Goal: Information Seeking & Learning: Learn about a topic

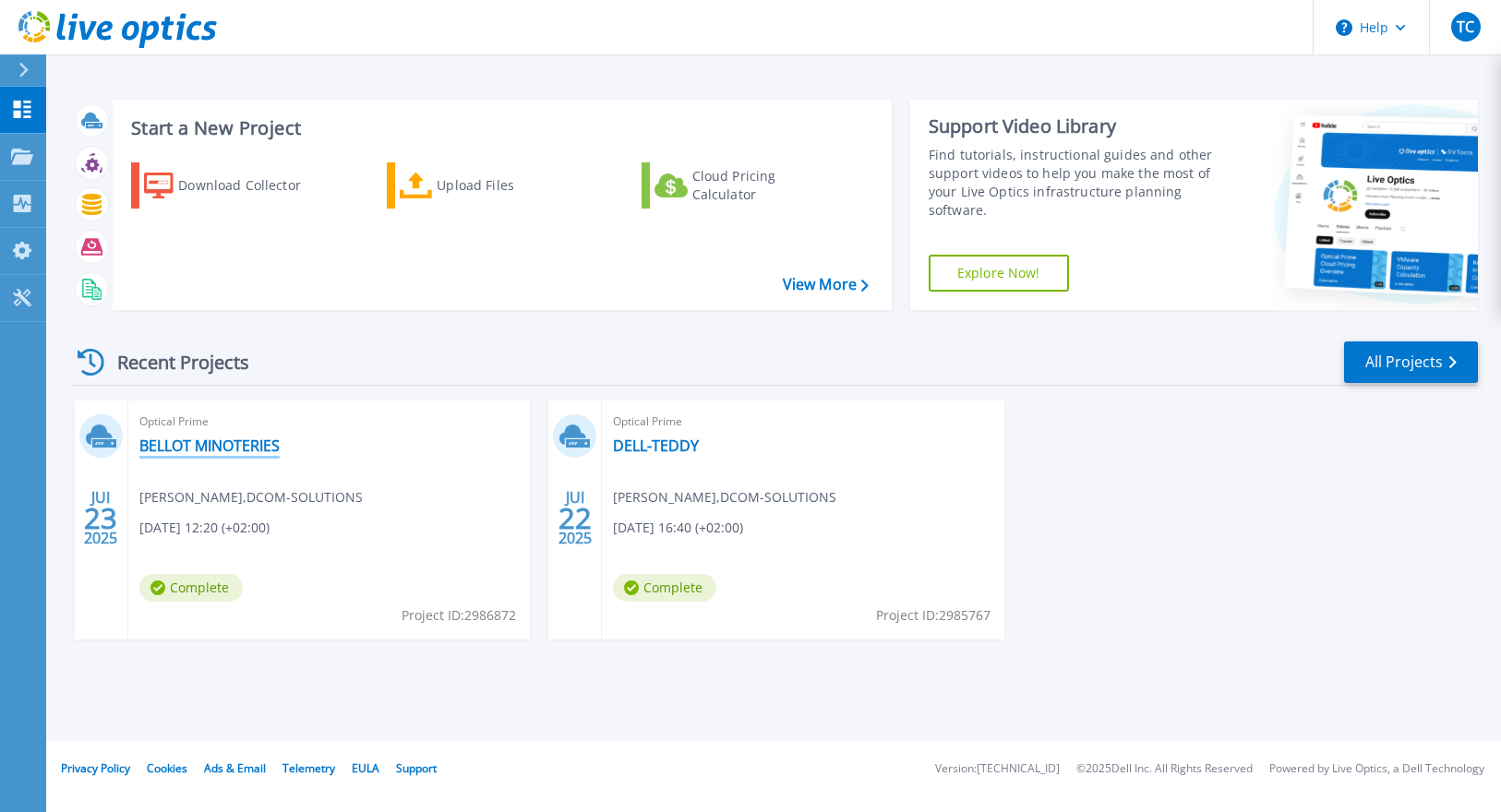
click at [232, 444] on link "BELLOT MINOTERIES" at bounding box center [209, 446] width 140 height 19
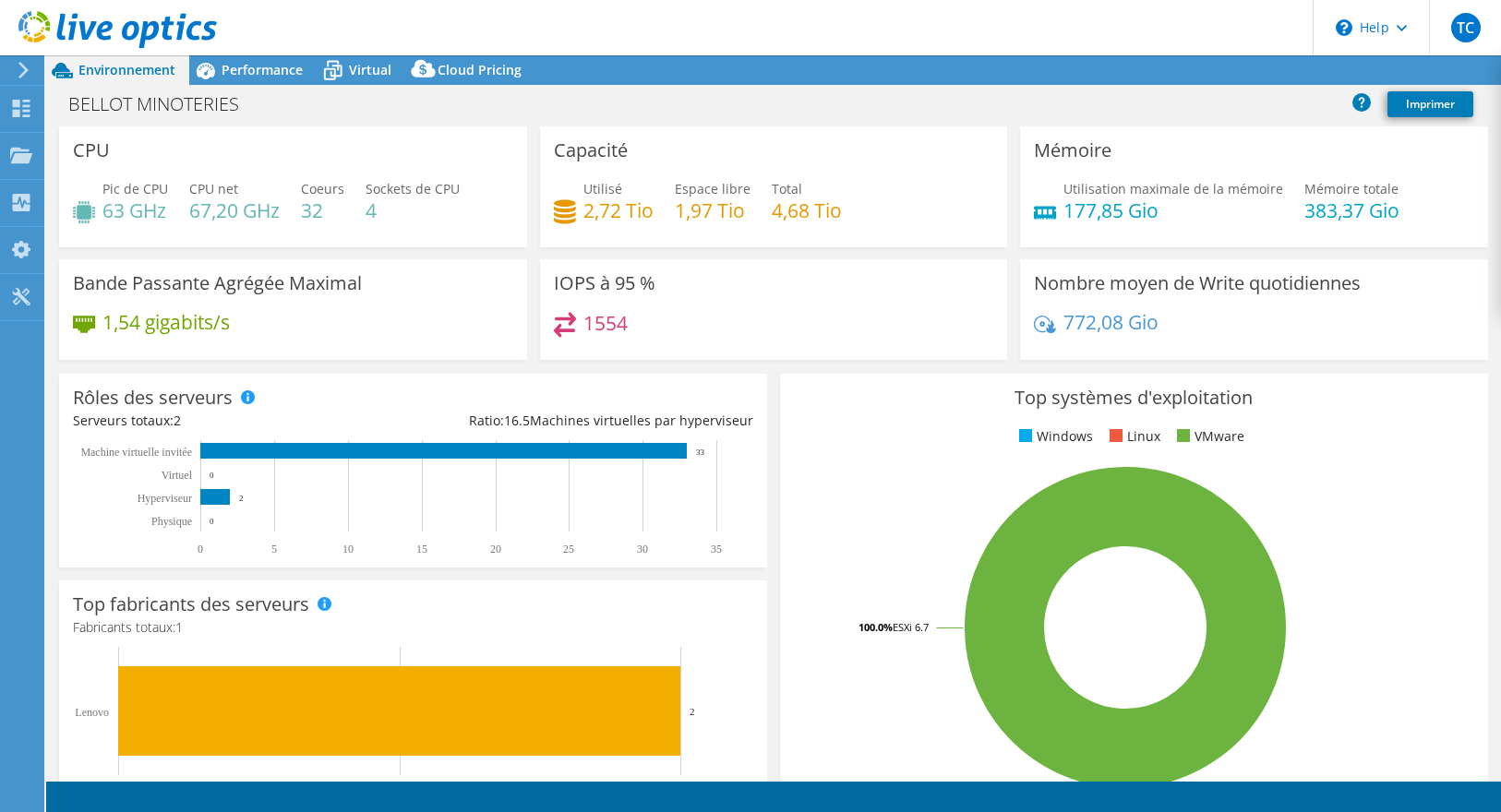
select select "EUFrankfurt"
select select "EUR"
click at [221, 76] on span "Performance" at bounding box center [262, 69] width 81 height 18
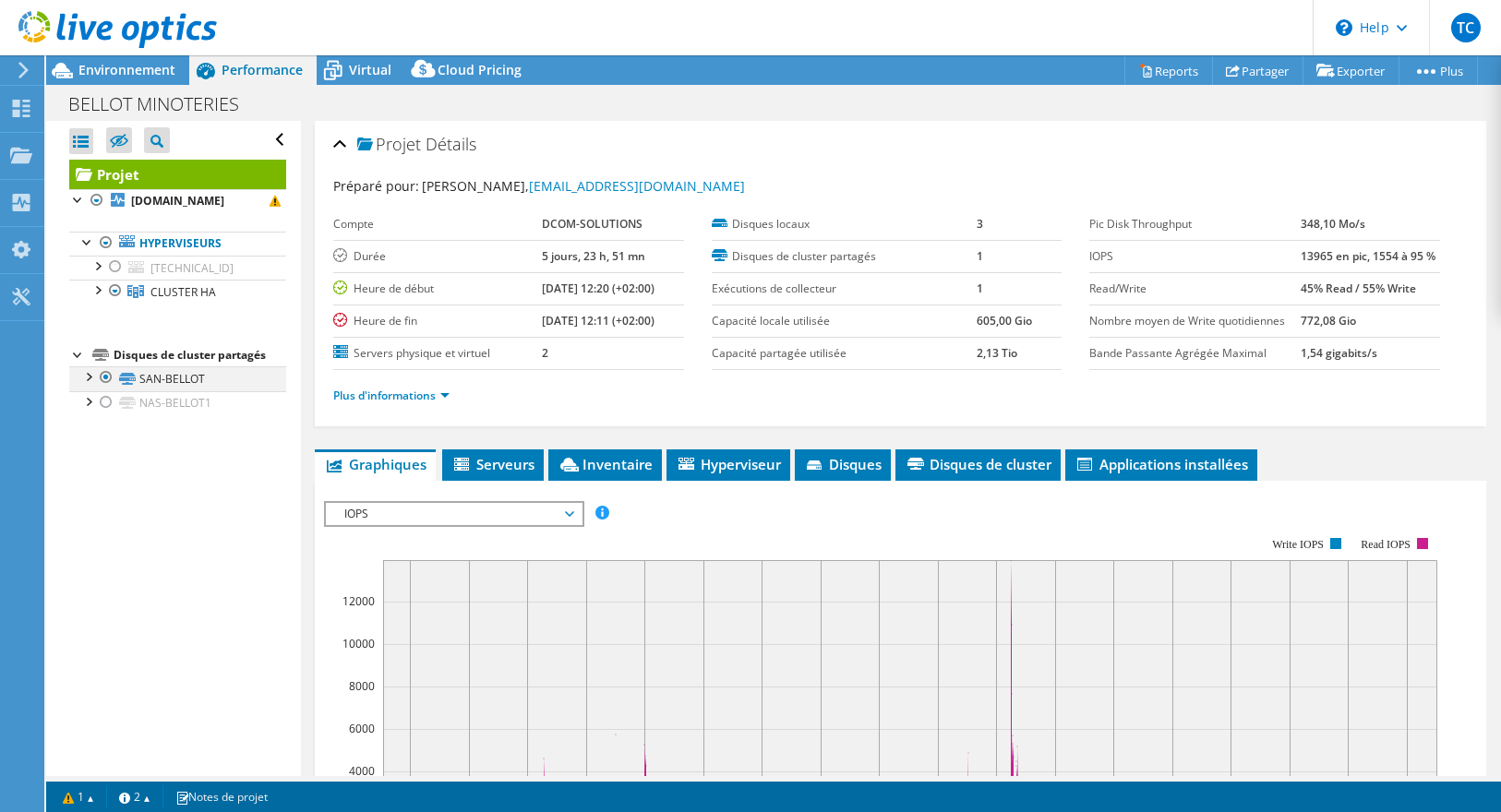
click at [92, 380] on div at bounding box center [88, 376] width 19 height 19
click at [175, 380] on link "SAN-BELLOT" at bounding box center [177, 378] width 217 height 24
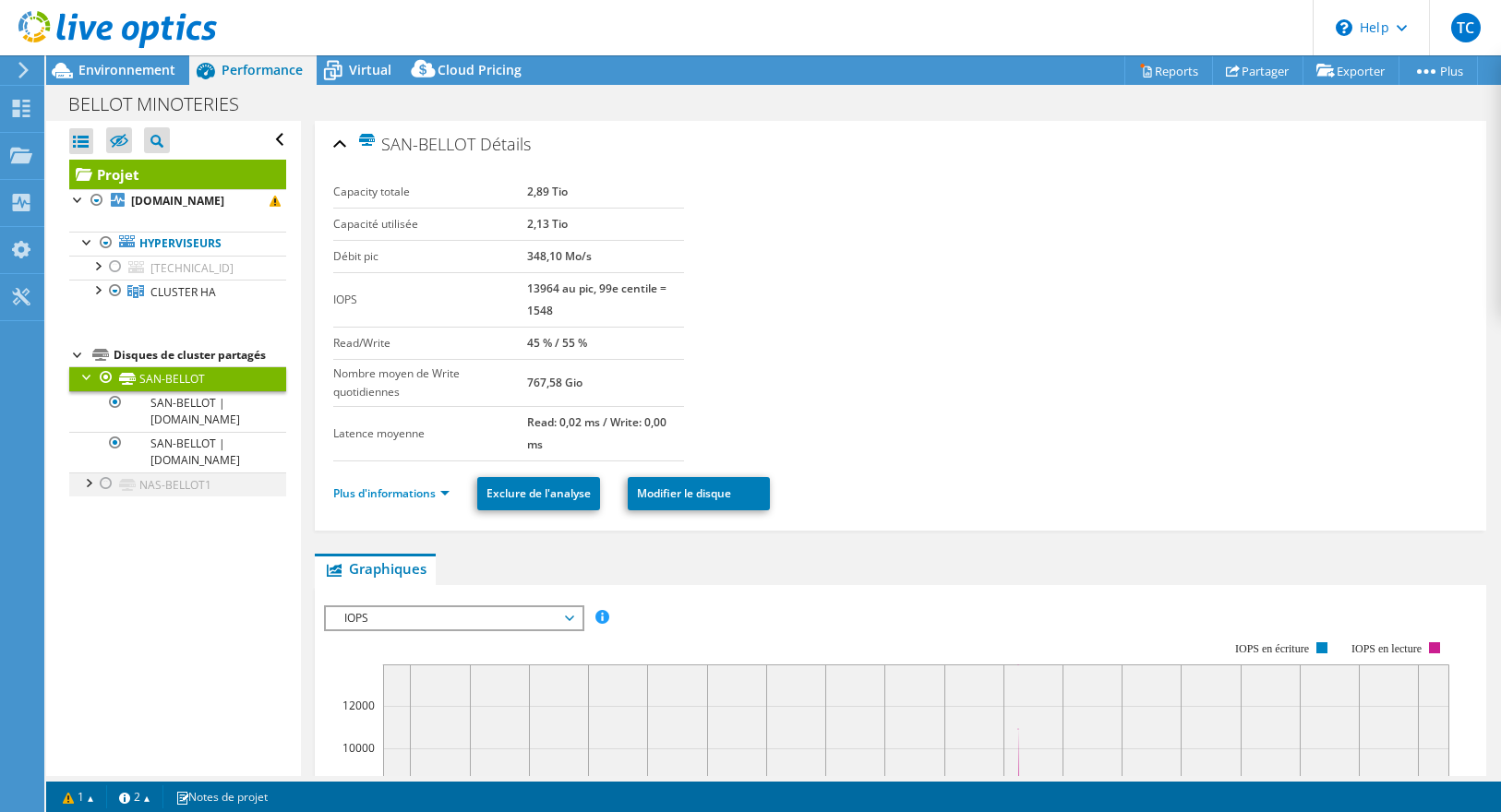
click at [91, 486] on div at bounding box center [88, 482] width 19 height 19
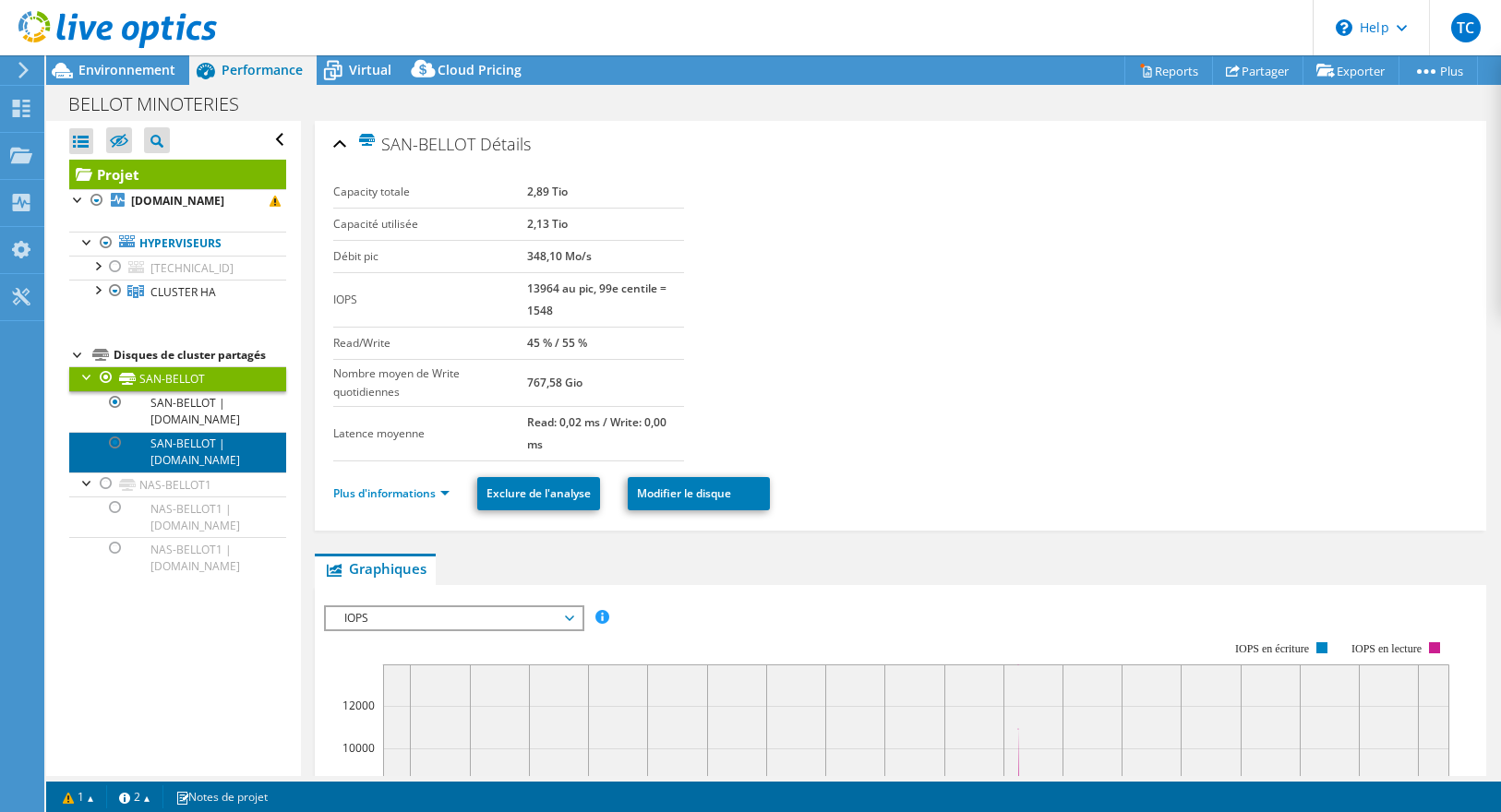
click at [215, 448] on link "SAN-BELLOT | esx01.sabellot.net" at bounding box center [177, 452] width 217 height 41
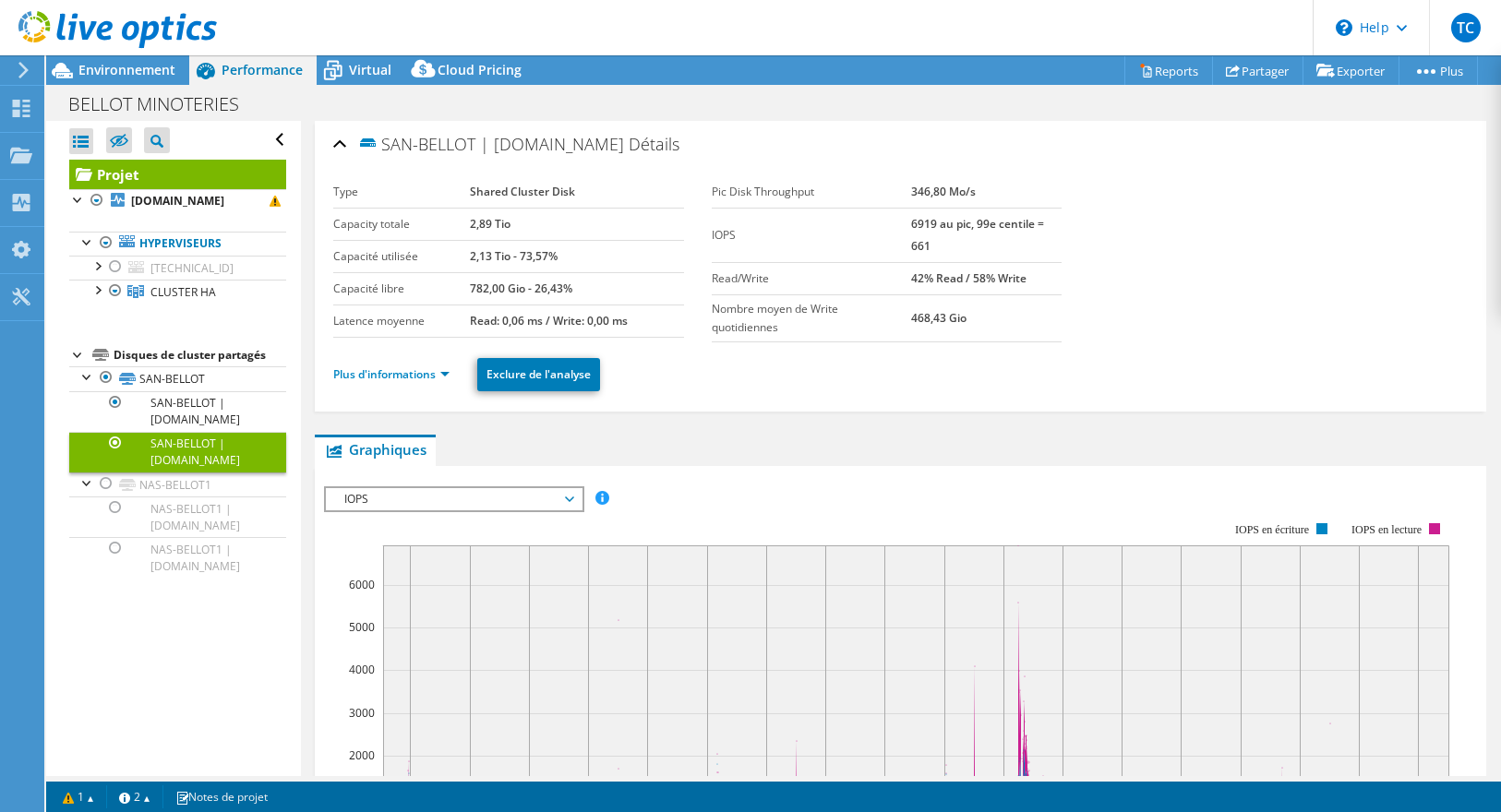
click at [798, 407] on div "SAN-BELLOT | esx01.sabellot.net Détails Type Shared Cluster Disk Capacity total…" at bounding box center [901, 266] width 1172 height 291
click at [176, 420] on link "SAN-BELLOT | esx02.sabellot.net" at bounding box center [177, 412] width 217 height 41
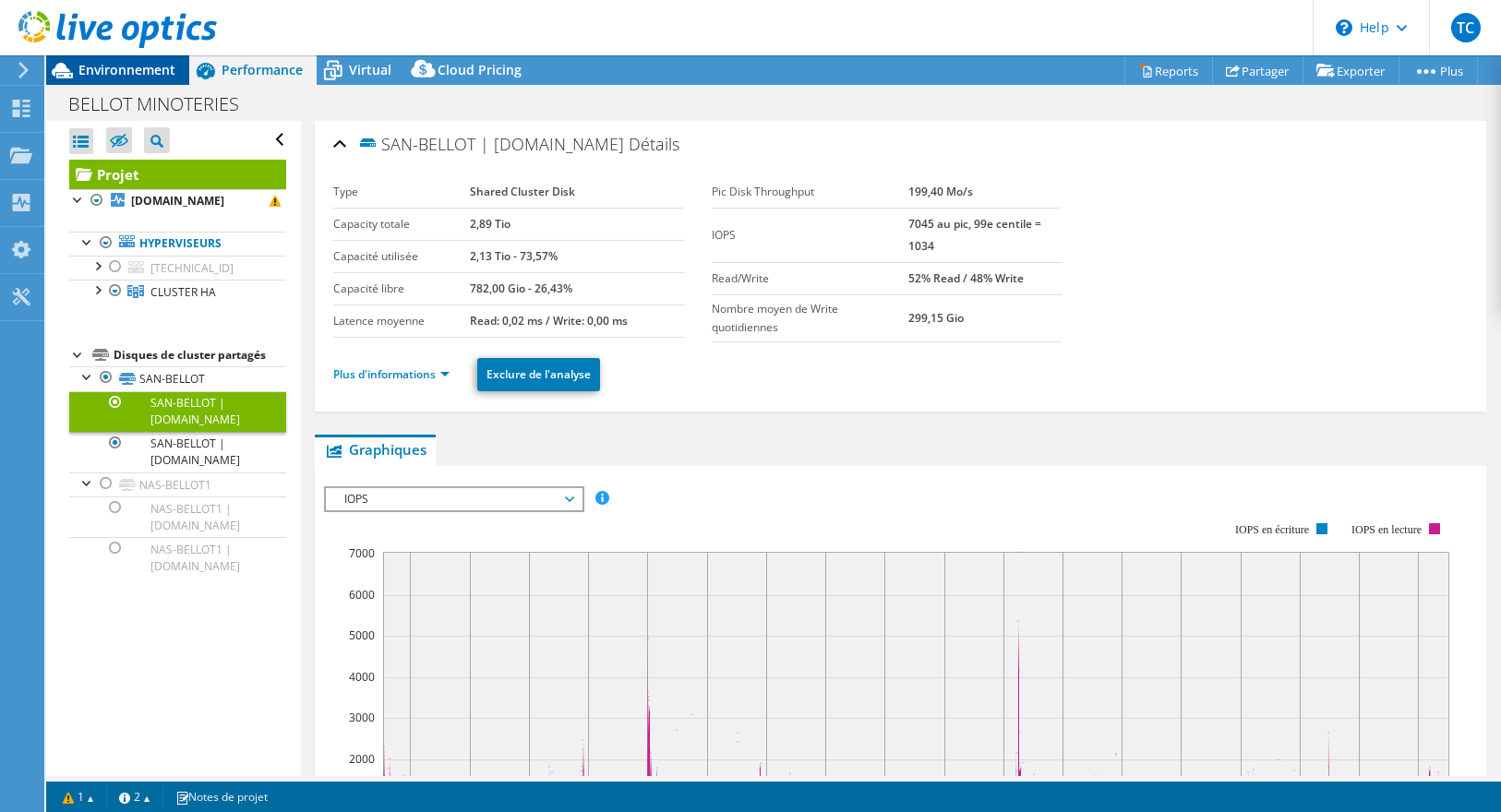
click at [126, 66] on span "Environnement" at bounding box center [127, 69] width 97 height 18
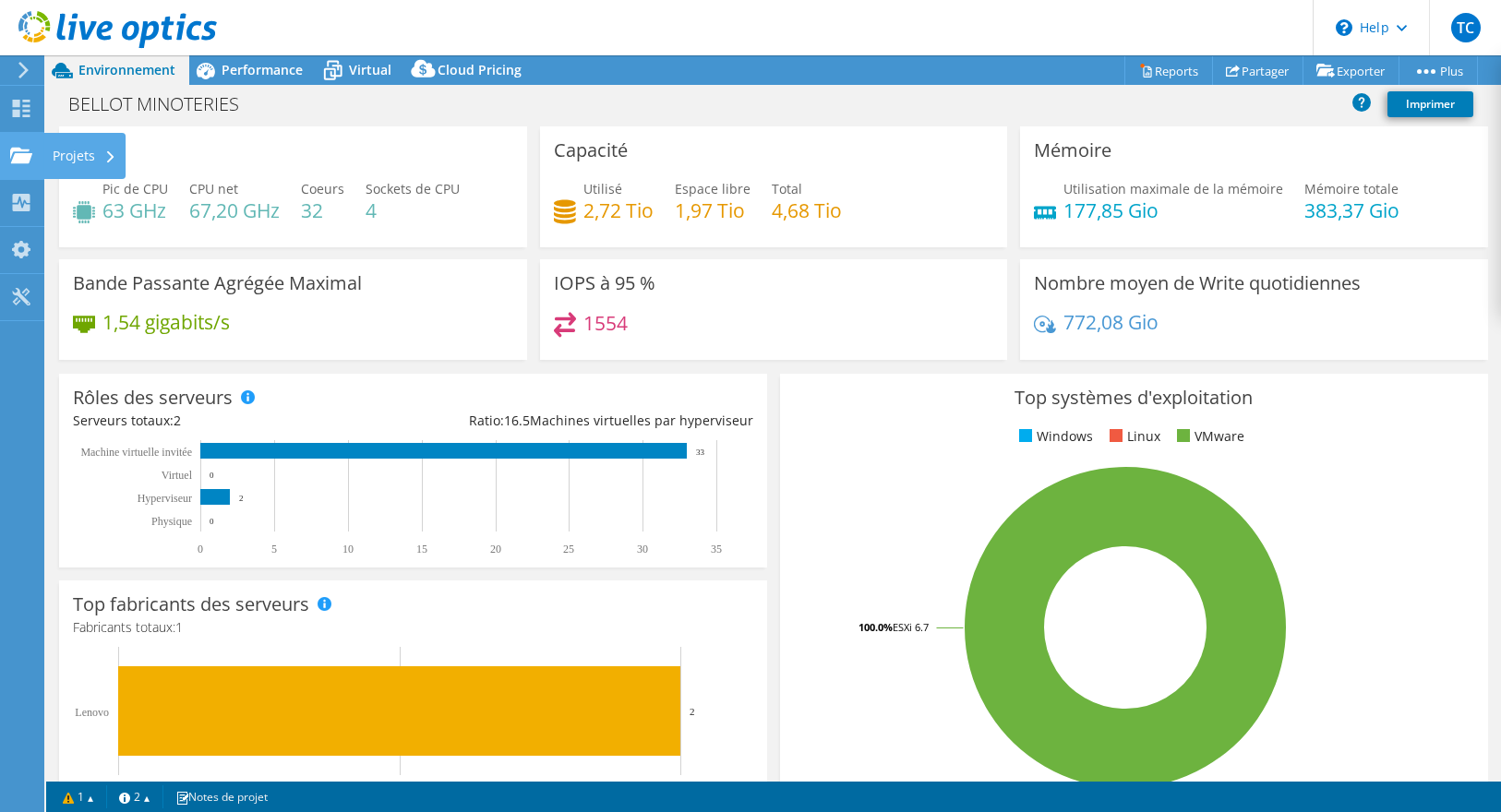
click at [123, 164] on div "Projets" at bounding box center [84, 155] width 82 height 46
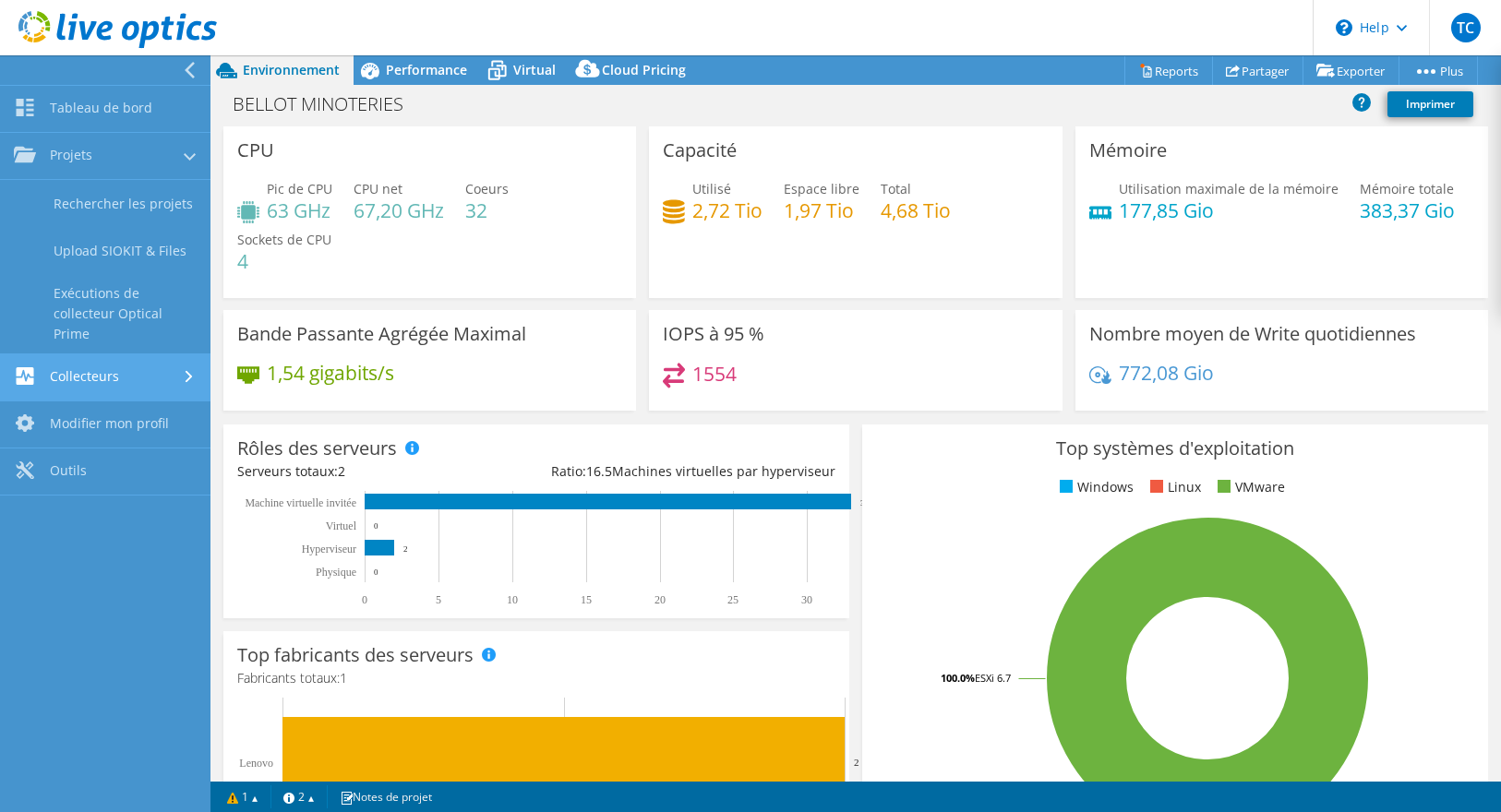
click at [100, 380] on link "Collecteurs" at bounding box center [105, 379] width 210 height 47
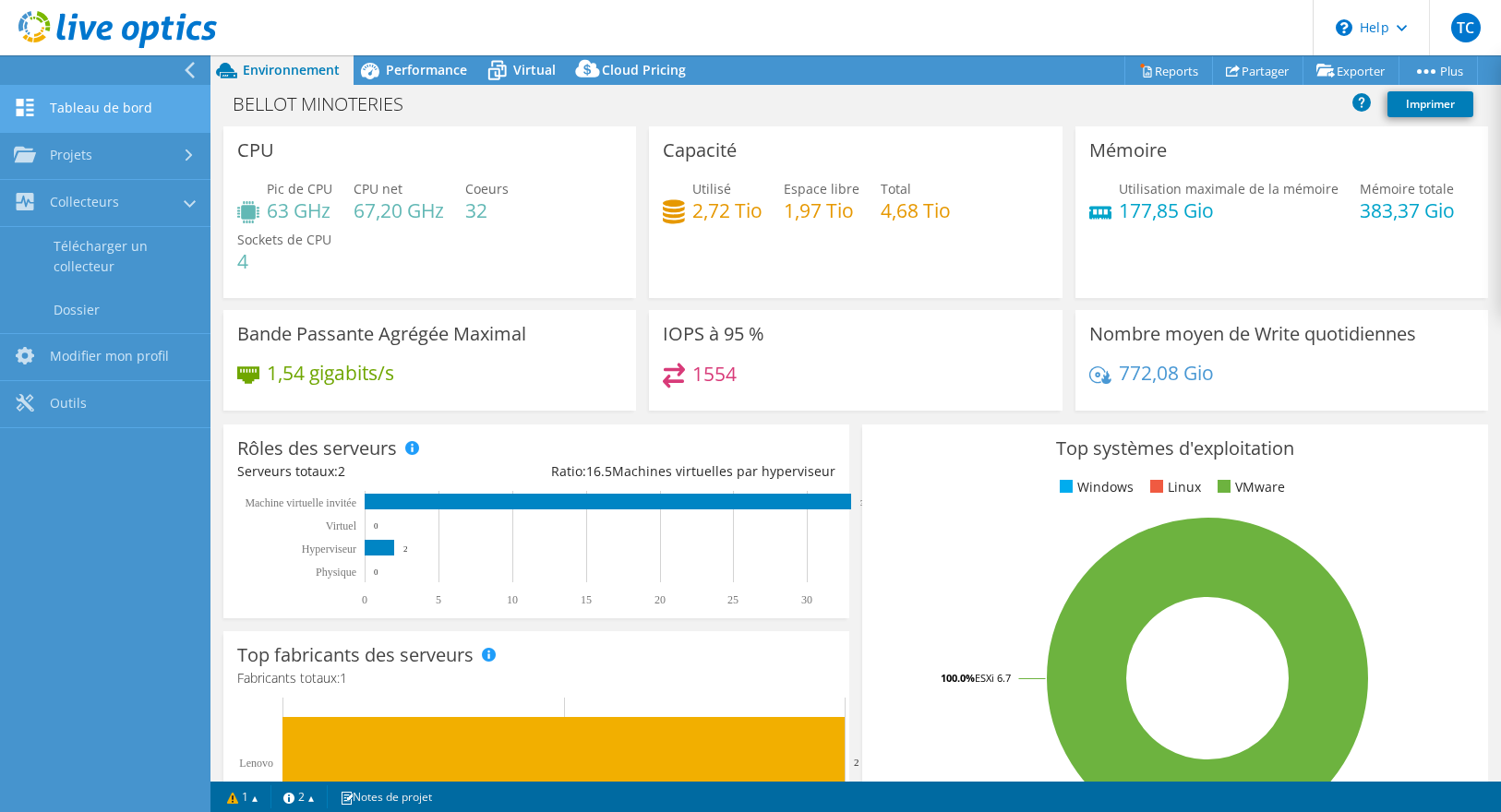
click at [84, 120] on link "Tableau de bord" at bounding box center [105, 110] width 210 height 47
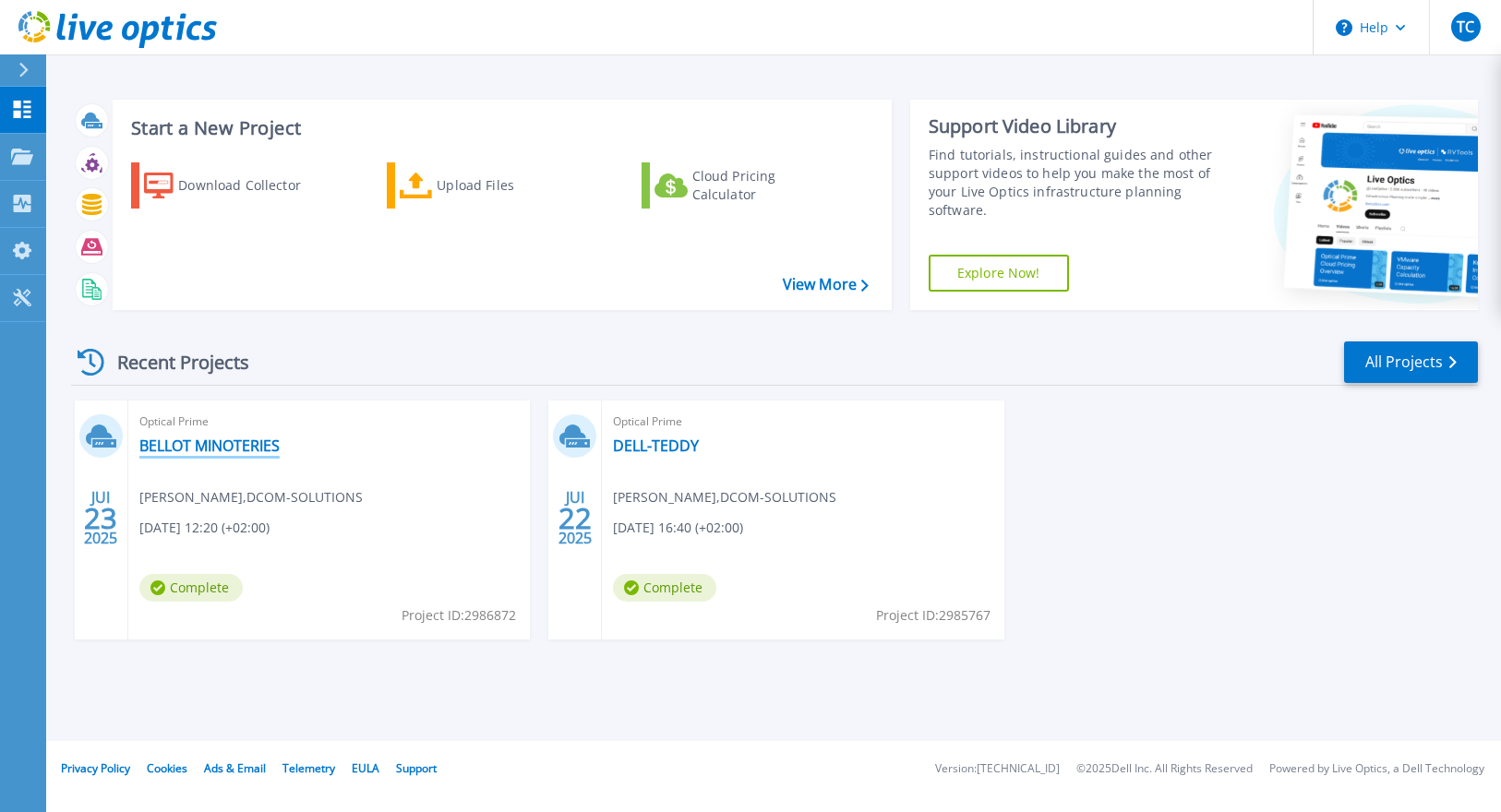
click at [238, 448] on link "BELLOT MINOTERIES" at bounding box center [209, 446] width 140 height 19
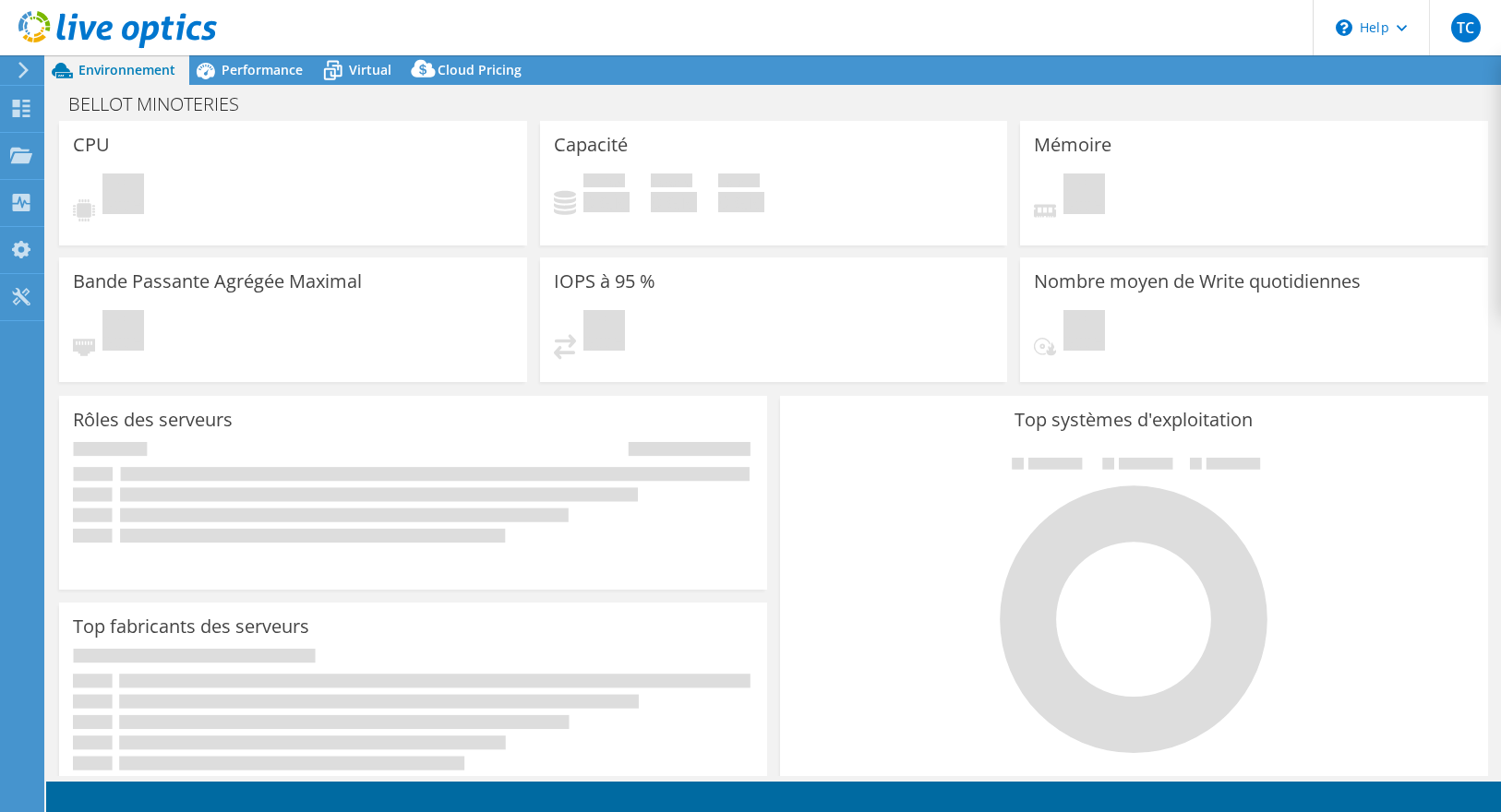
select select "EUFrankfurt"
select select "EUR"
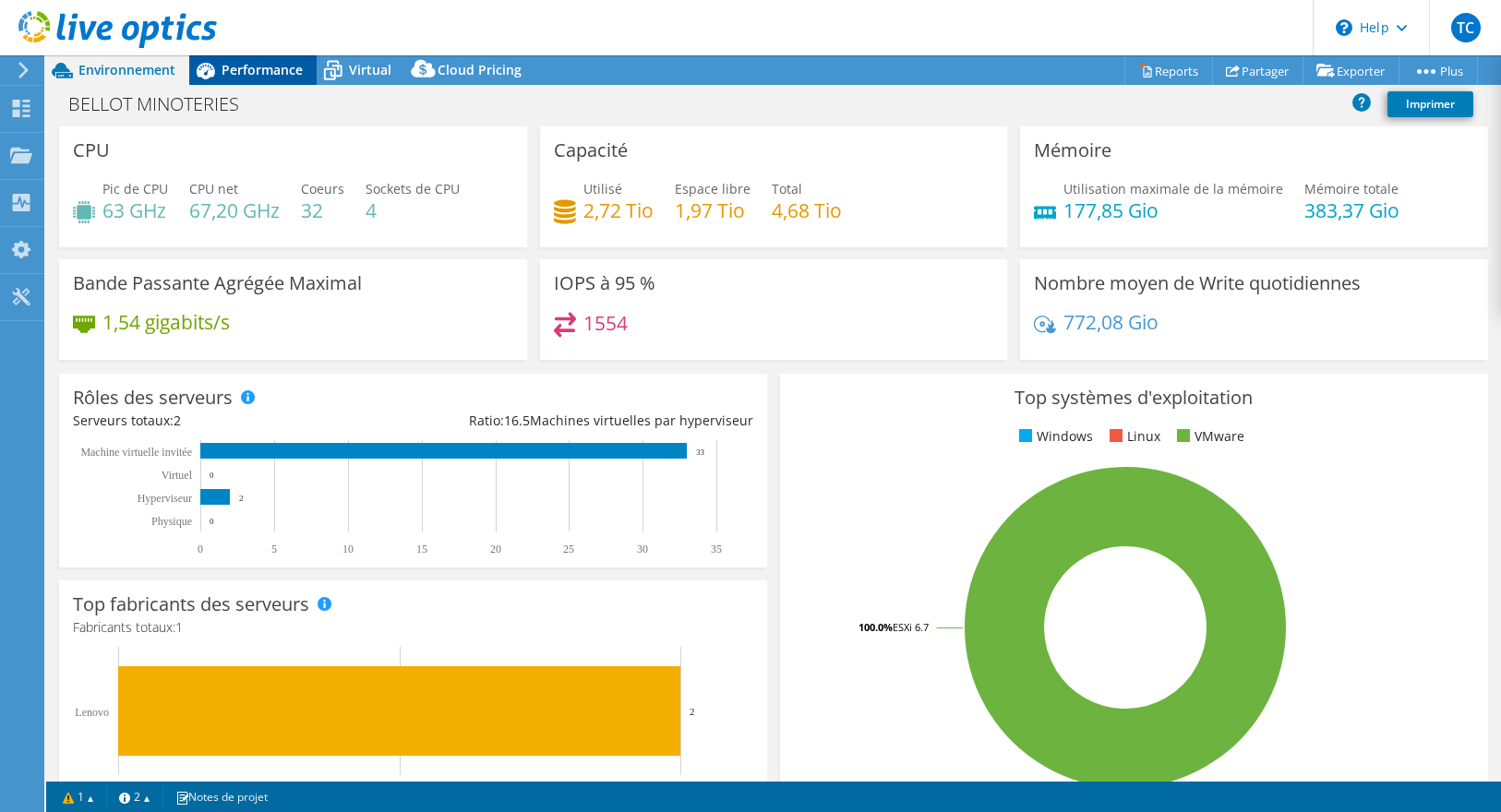
click at [222, 62] on span "Performance" at bounding box center [262, 69] width 81 height 18
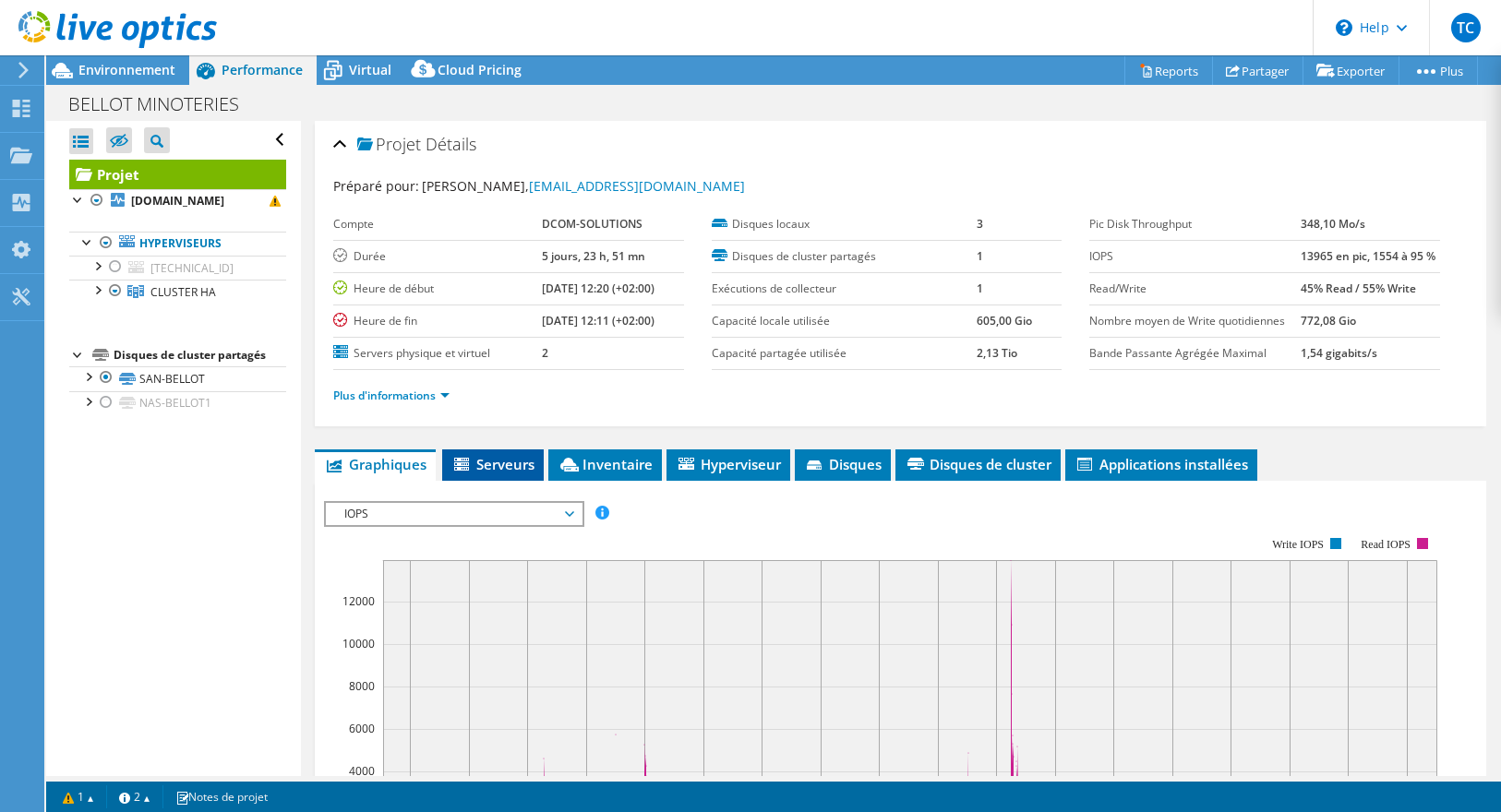
click at [503, 463] on span "Serveurs" at bounding box center [493, 465] width 83 height 19
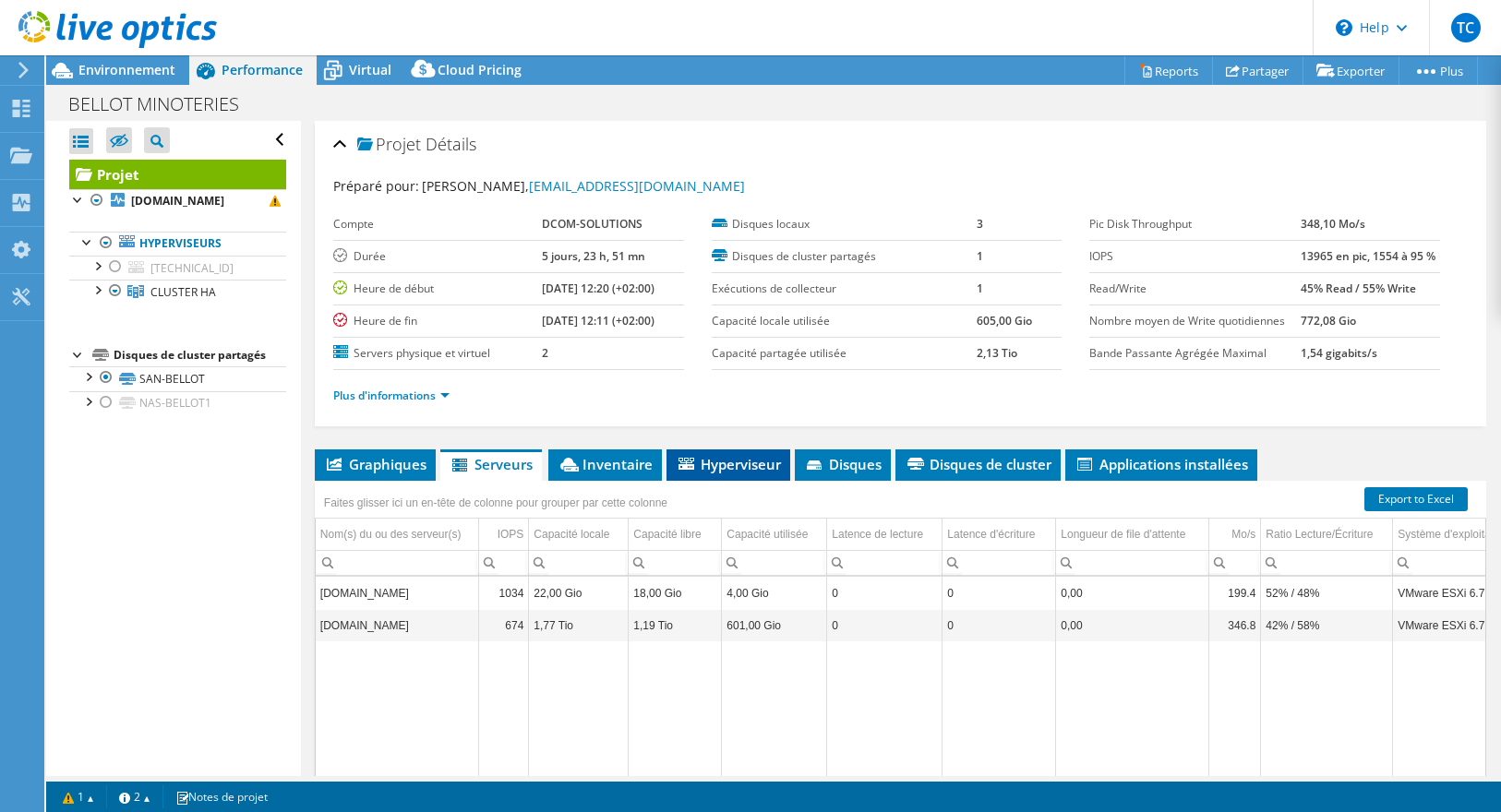
click at [738, 463] on span "Hyperviseur" at bounding box center [728, 465] width 105 height 19
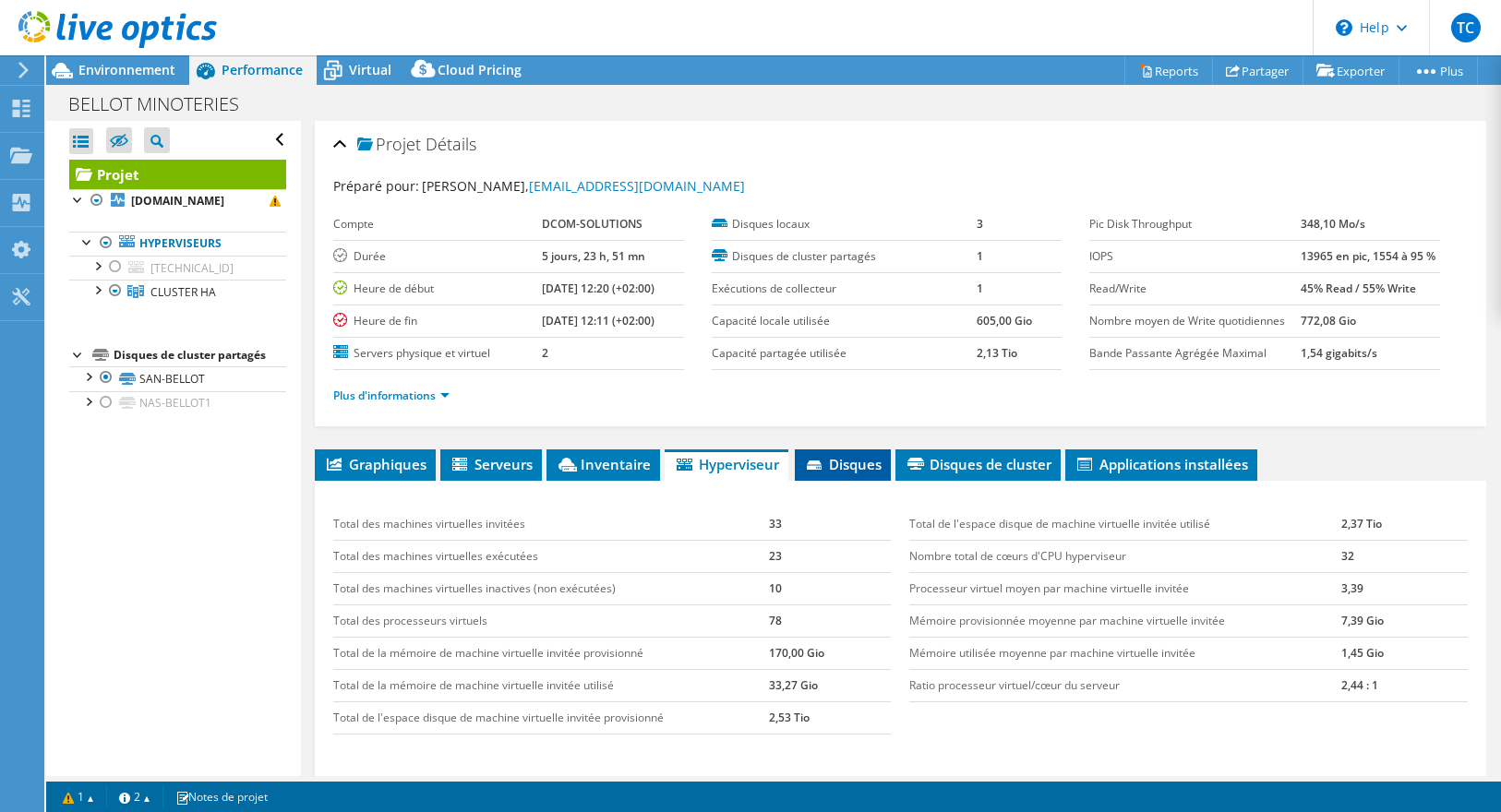
click at [829, 464] on span "Disques" at bounding box center [843, 465] width 78 height 19
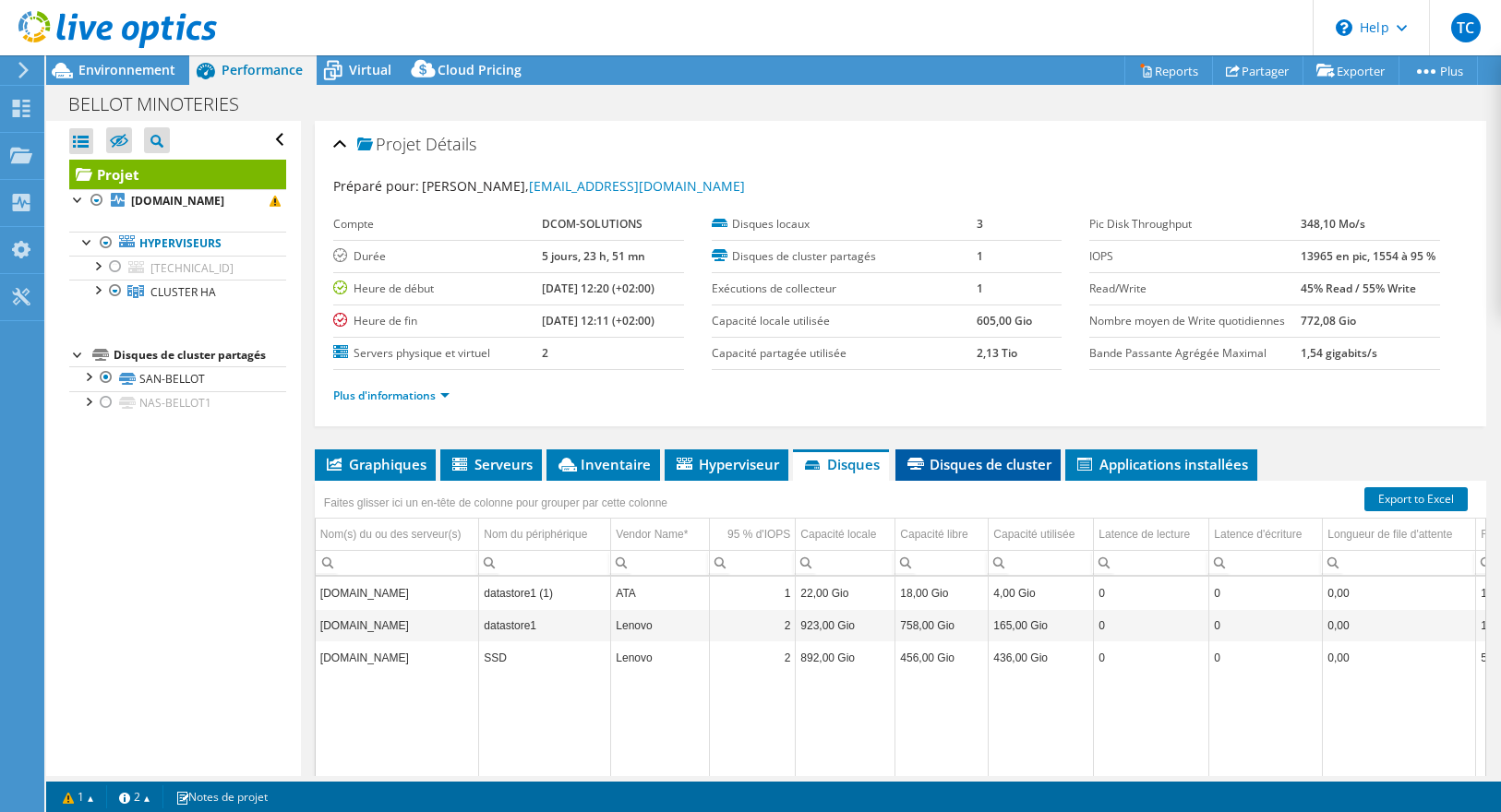
click at [982, 455] on span "Disques de cluster" at bounding box center [978, 465] width 147 height 19
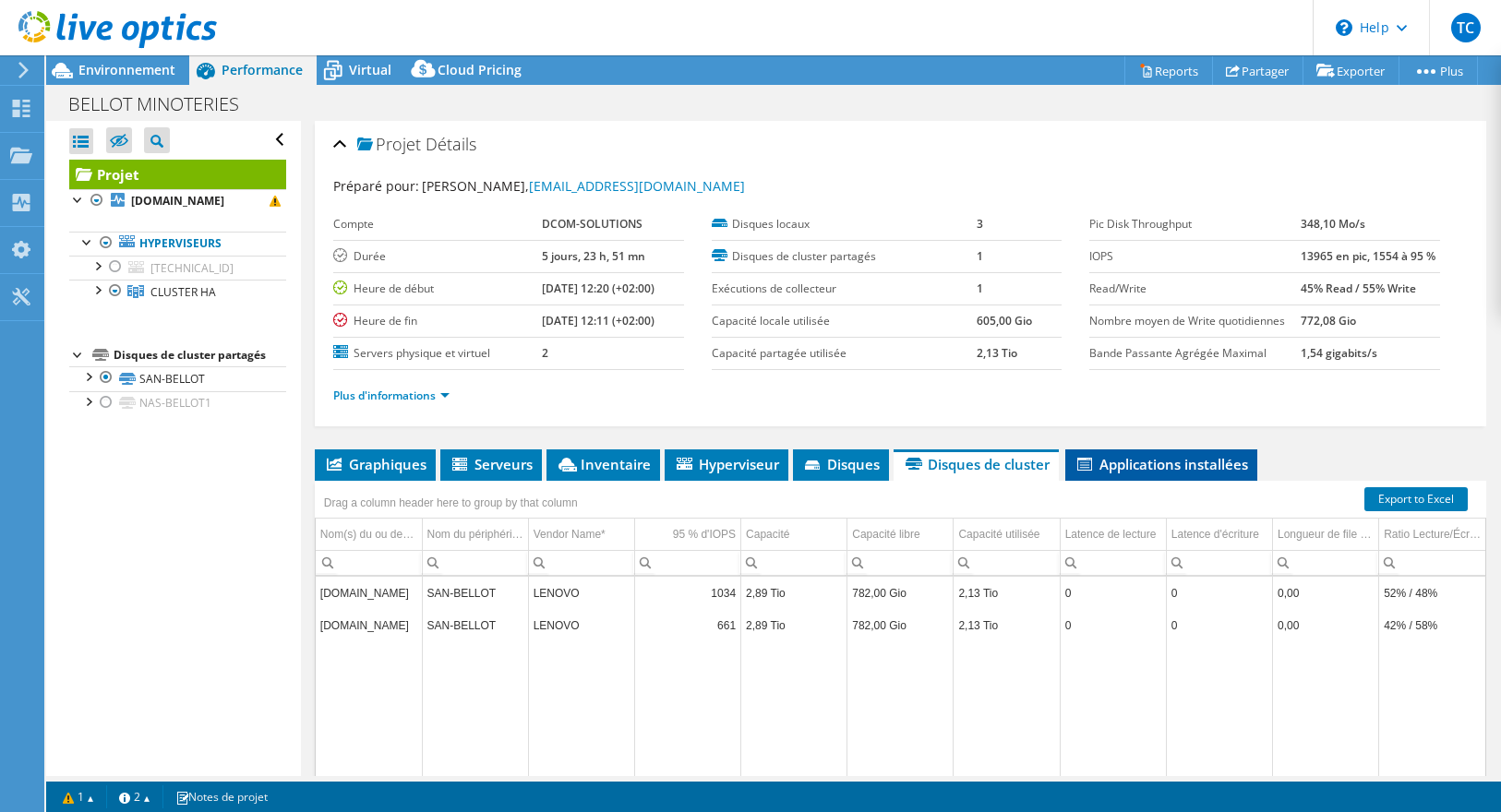
click at [1104, 458] on span "Applications installées" at bounding box center [1160, 465] width 173 height 19
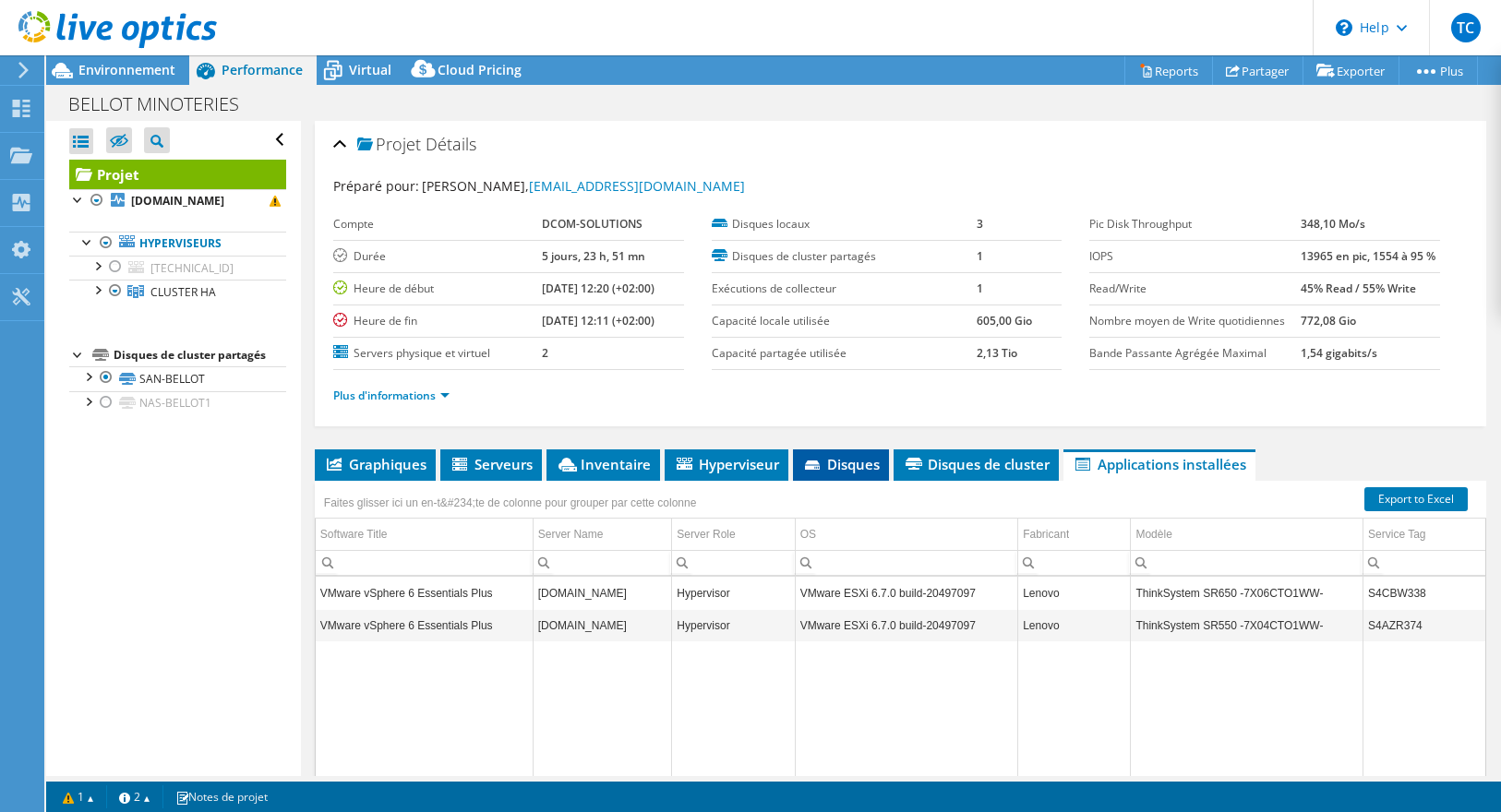
click at [829, 462] on span "Disques" at bounding box center [841, 465] width 78 height 19
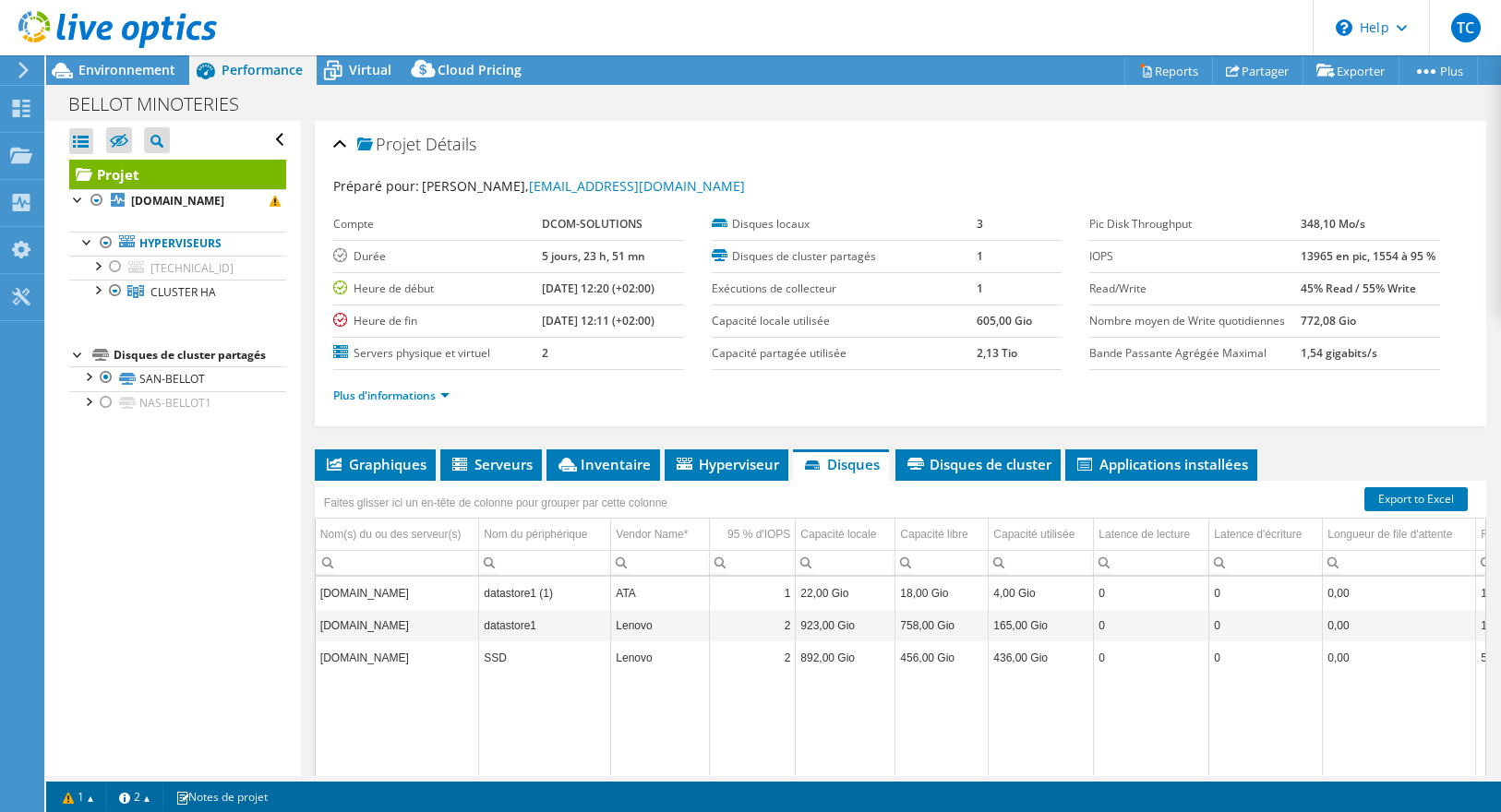
scroll to position [168, 0]
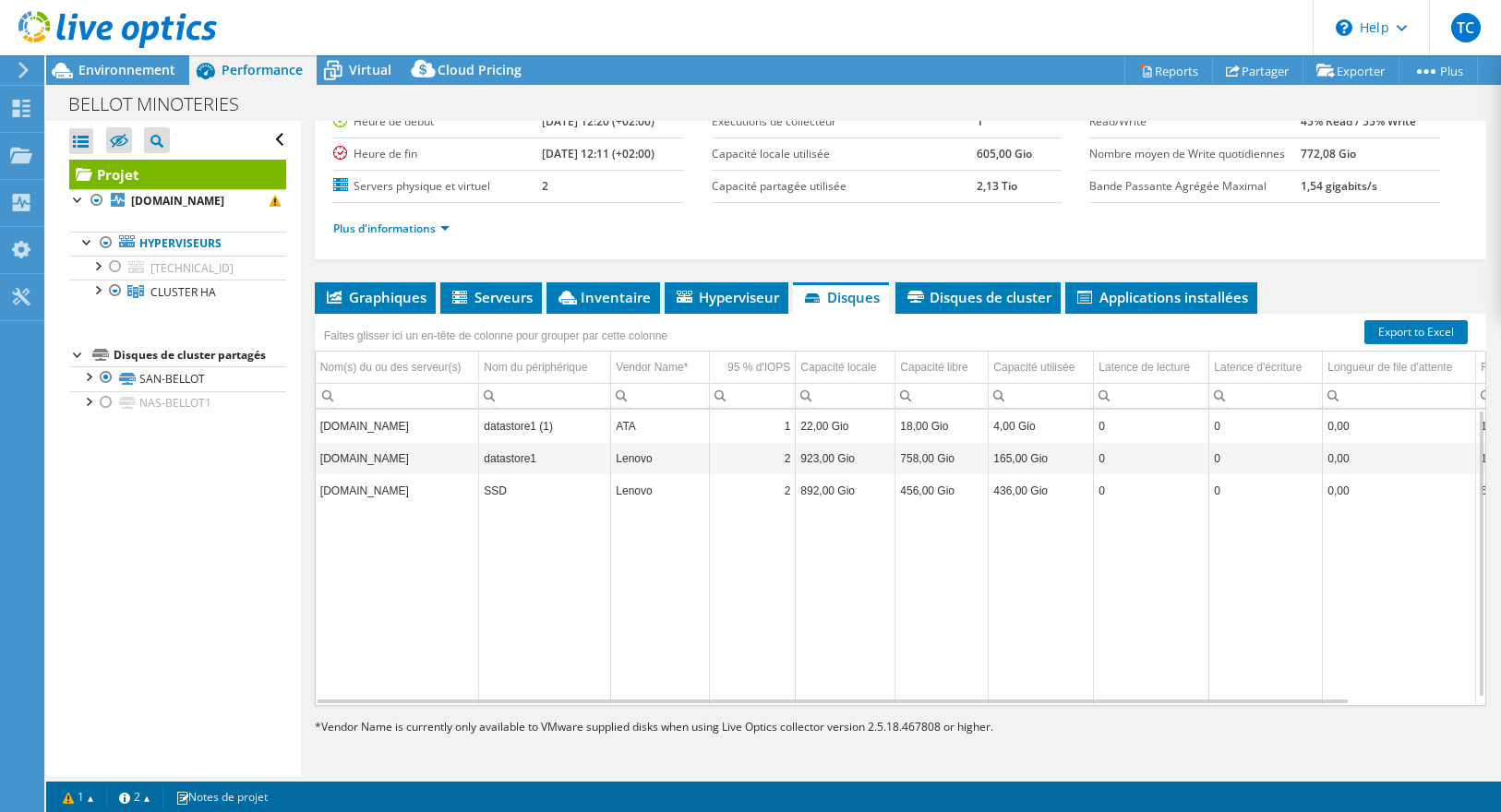
click at [387, 490] on td "esx01.sabellot.net" at bounding box center [397, 490] width 164 height 32
click at [368, 487] on td "esx01.sabellot.net" at bounding box center [397, 490] width 164 height 32
click at [436, 678] on td "Data grid" at bounding box center [397, 606] width 164 height 198
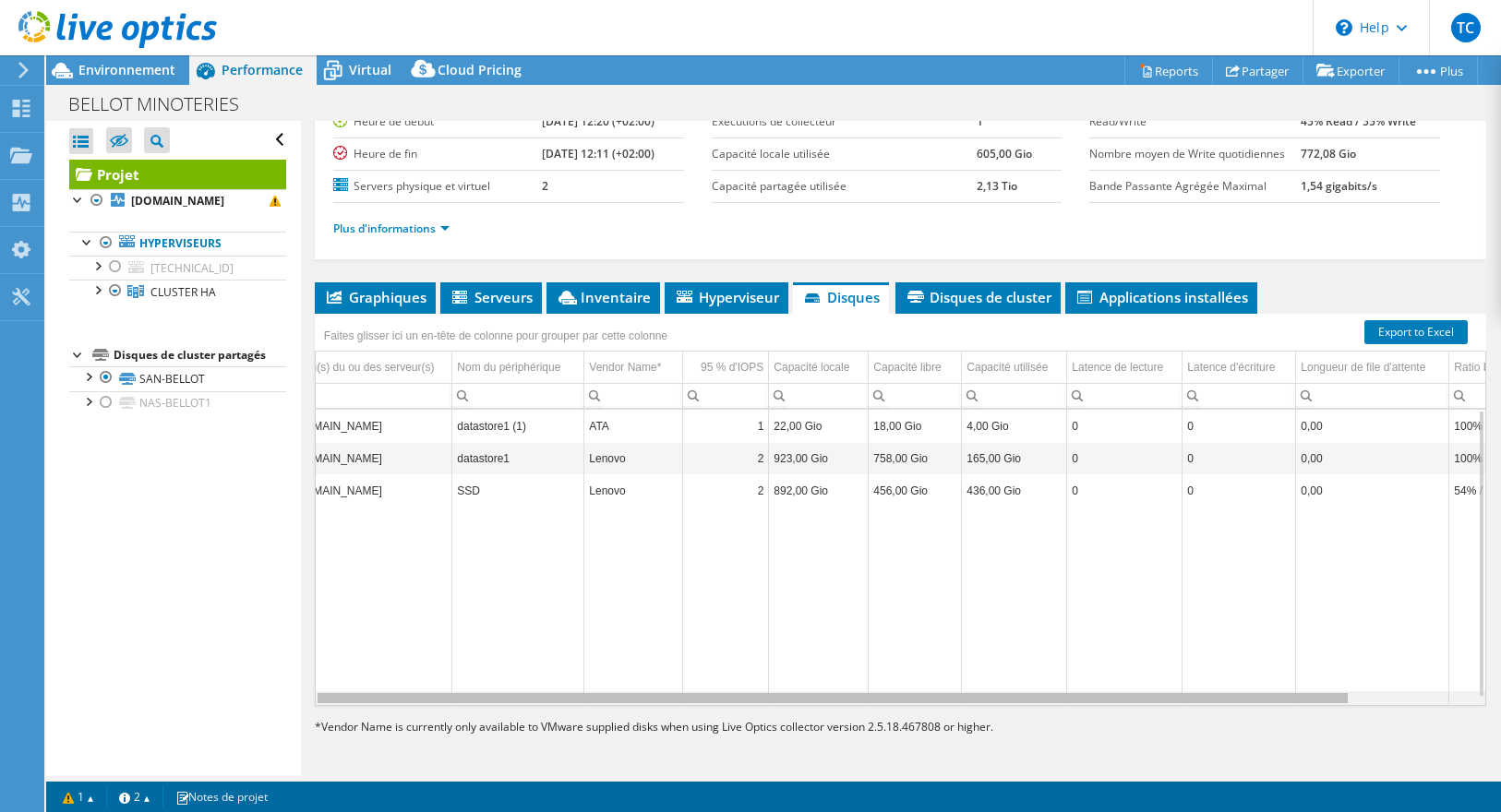
scroll to position [0, 0]
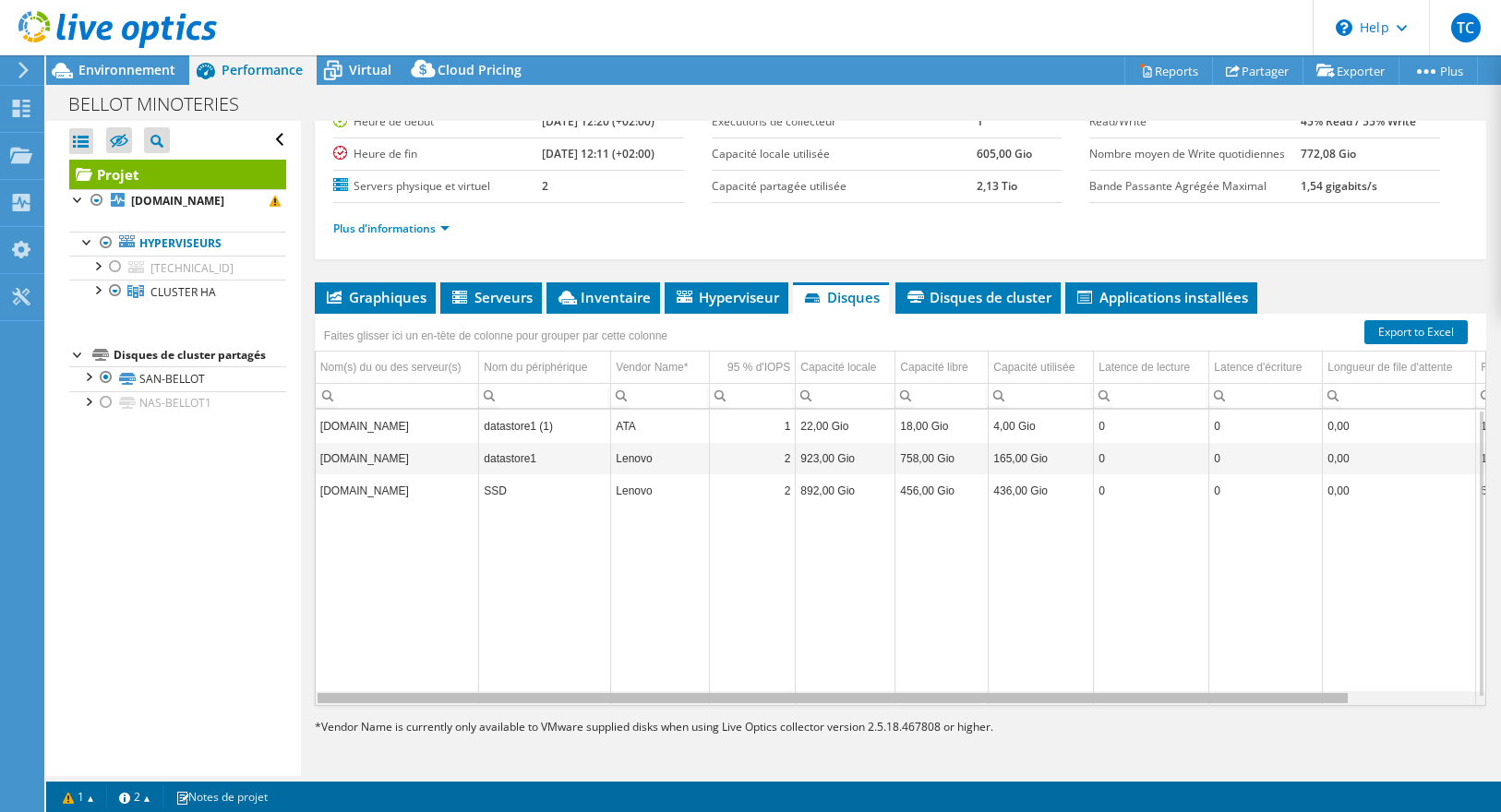
drag, startPoint x: 426, startPoint y: 702, endPoint x: 450, endPoint y: 663, distance: 45.8
click at [450, 663] on body "TC Utilisateur final Teddy CHEREAU tchereau@dcom-solutions.fr DCOM-SOLUTIONS My…" at bounding box center [750, 406] width 1501 height 812
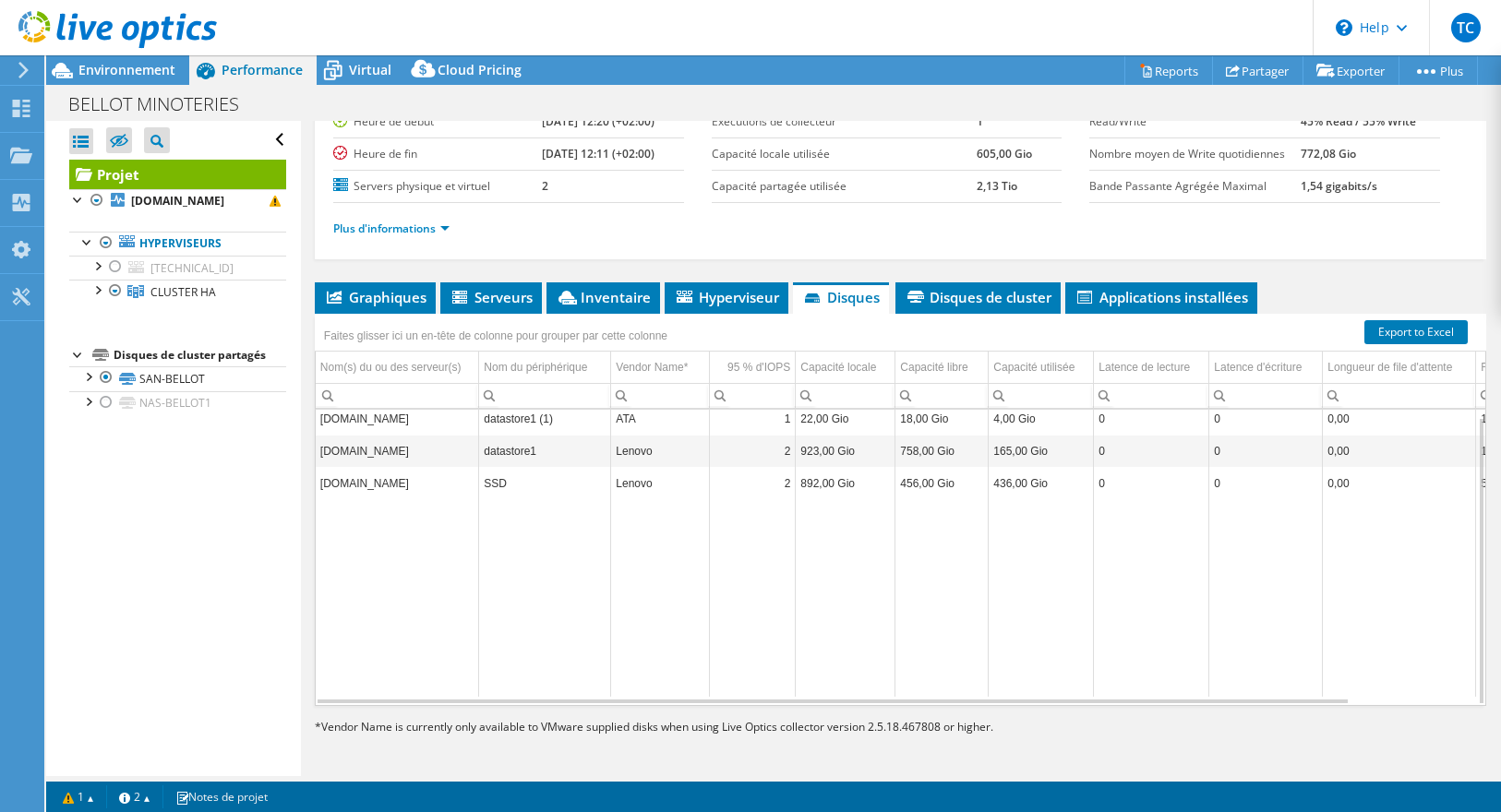
click at [384, 480] on td "esx01.sabellot.net" at bounding box center [397, 484] width 164 height 32
click at [369, 461] on td "esx01.sabellot.net" at bounding box center [397, 450] width 164 height 32
click at [396, 225] on link "Plus d'informations" at bounding box center [391, 228] width 116 height 16
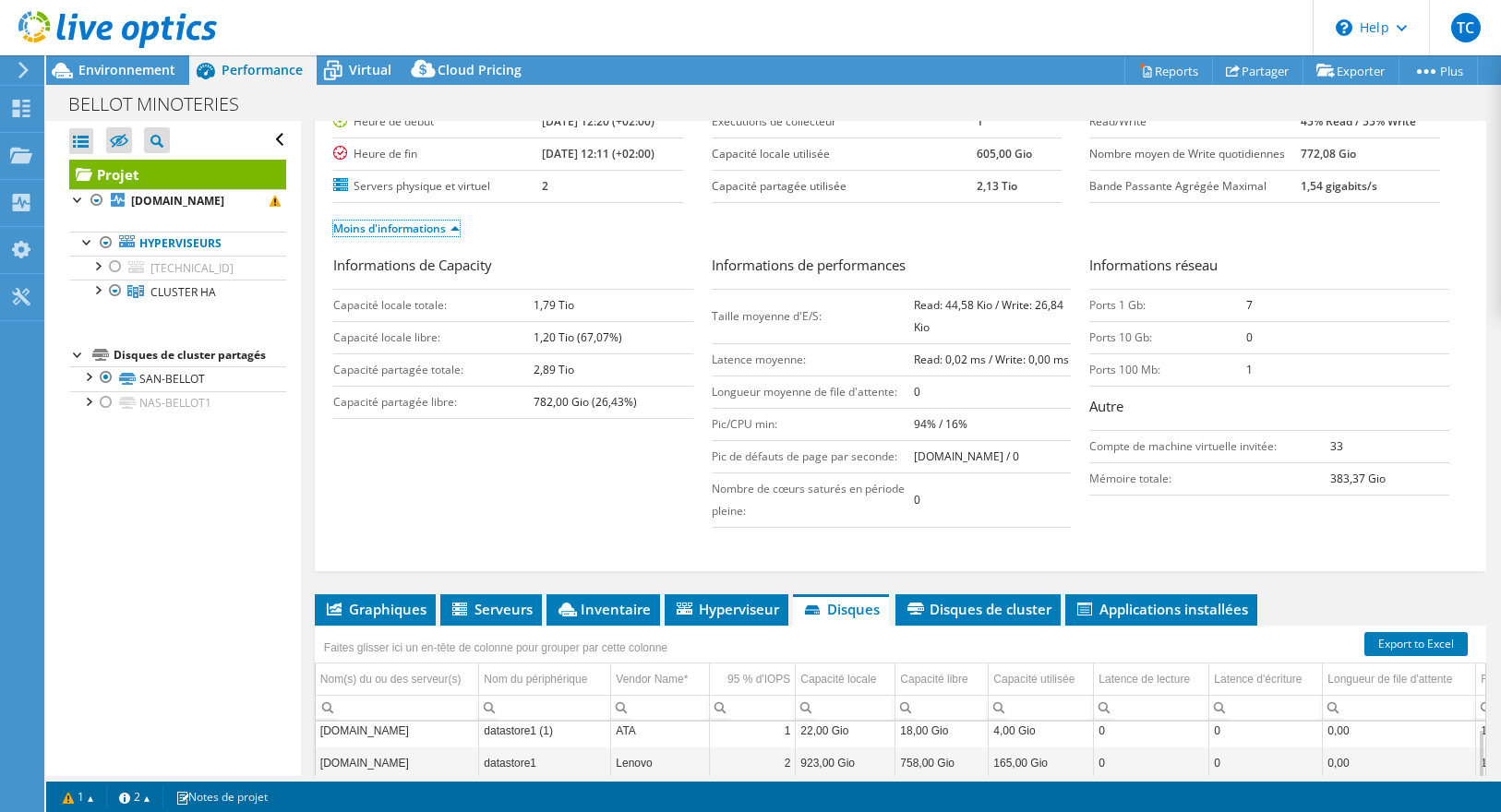
scroll to position [184, 0]
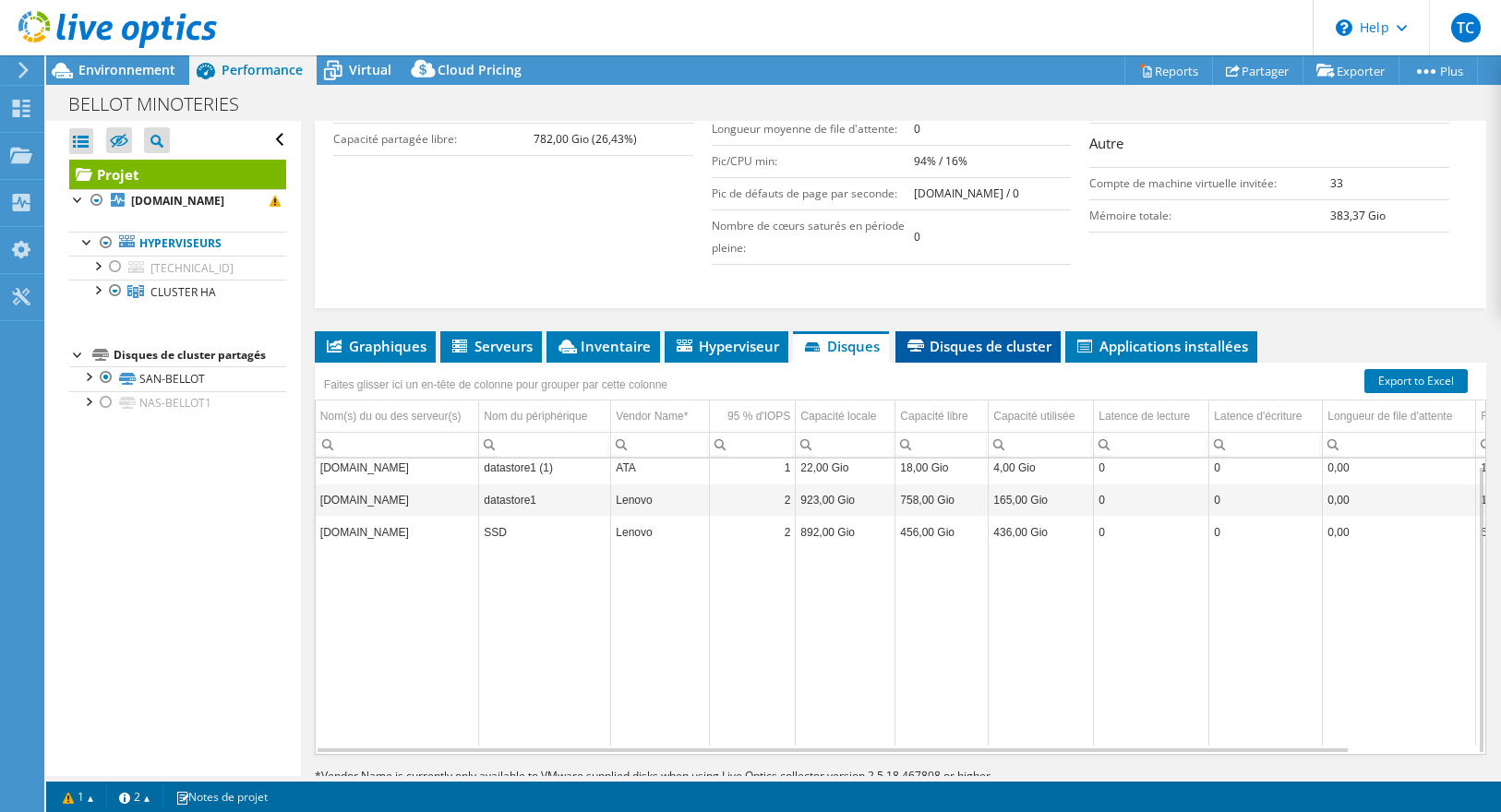
click at [991, 342] on span "Disques de cluster" at bounding box center [978, 346] width 147 height 19
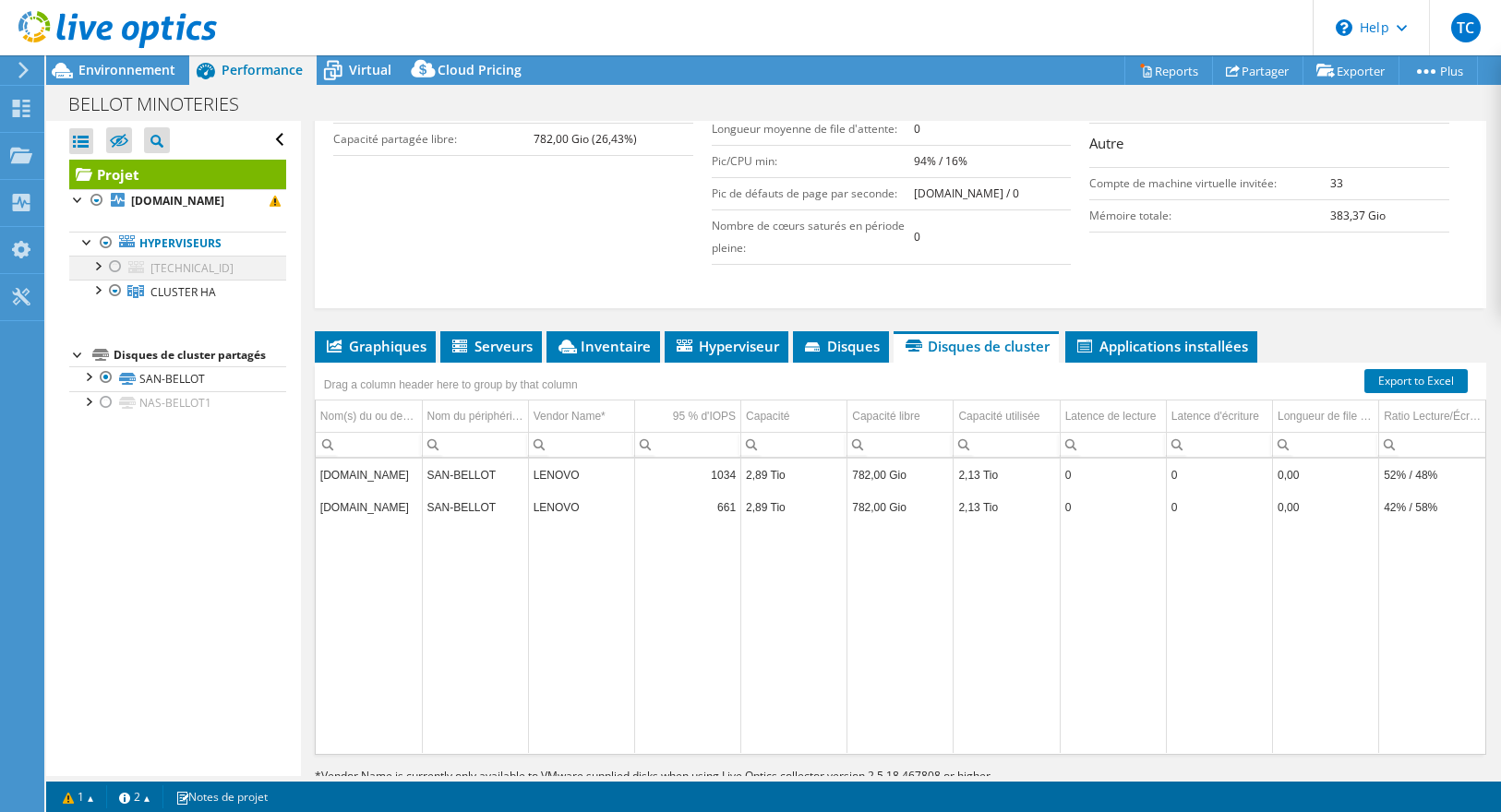
click at [97, 267] on div at bounding box center [97, 265] width 19 height 19
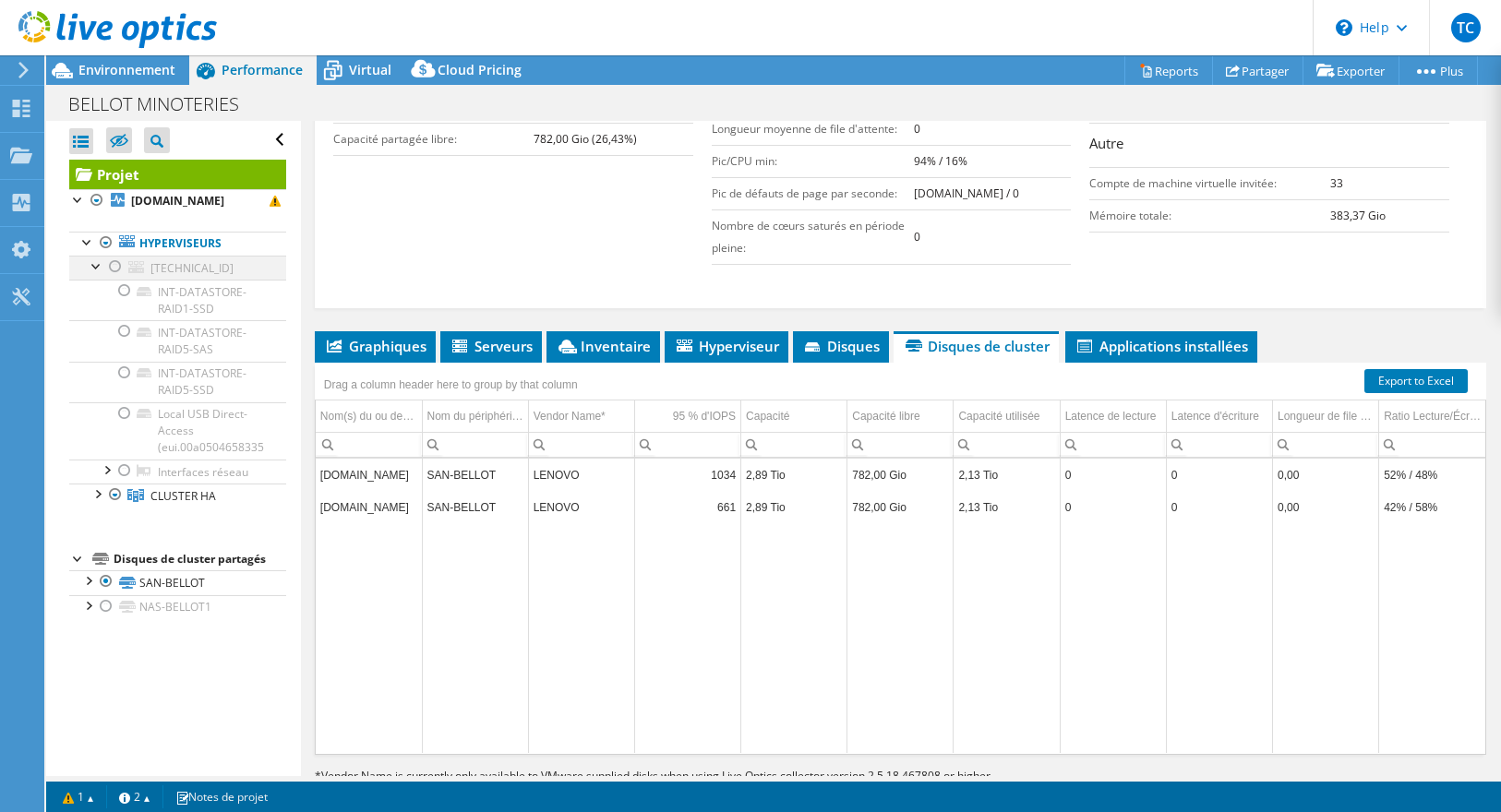
click at [115, 266] on div at bounding box center [115, 266] width 19 height 22
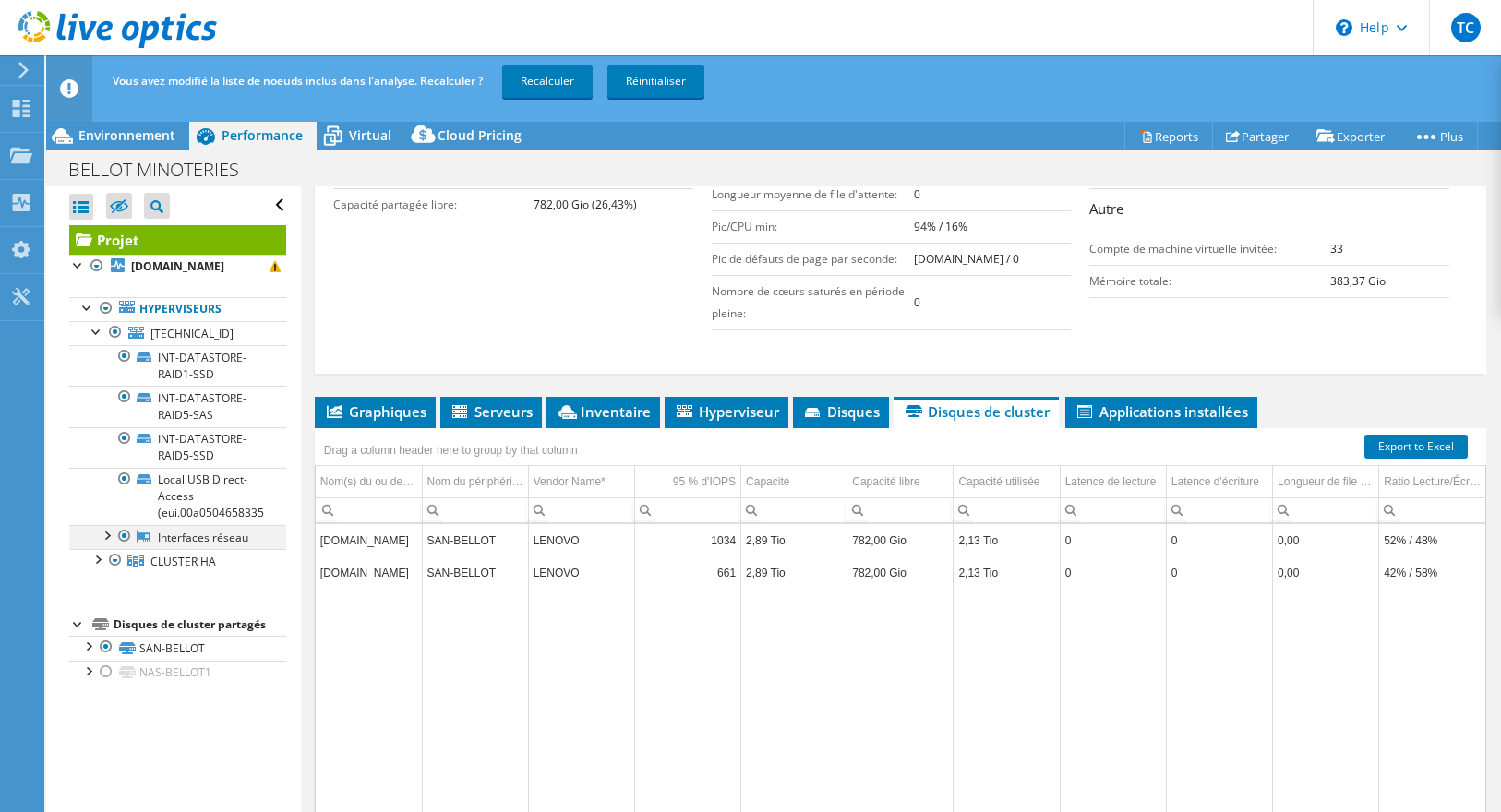
click at [110, 536] on div at bounding box center [106, 535] width 19 height 19
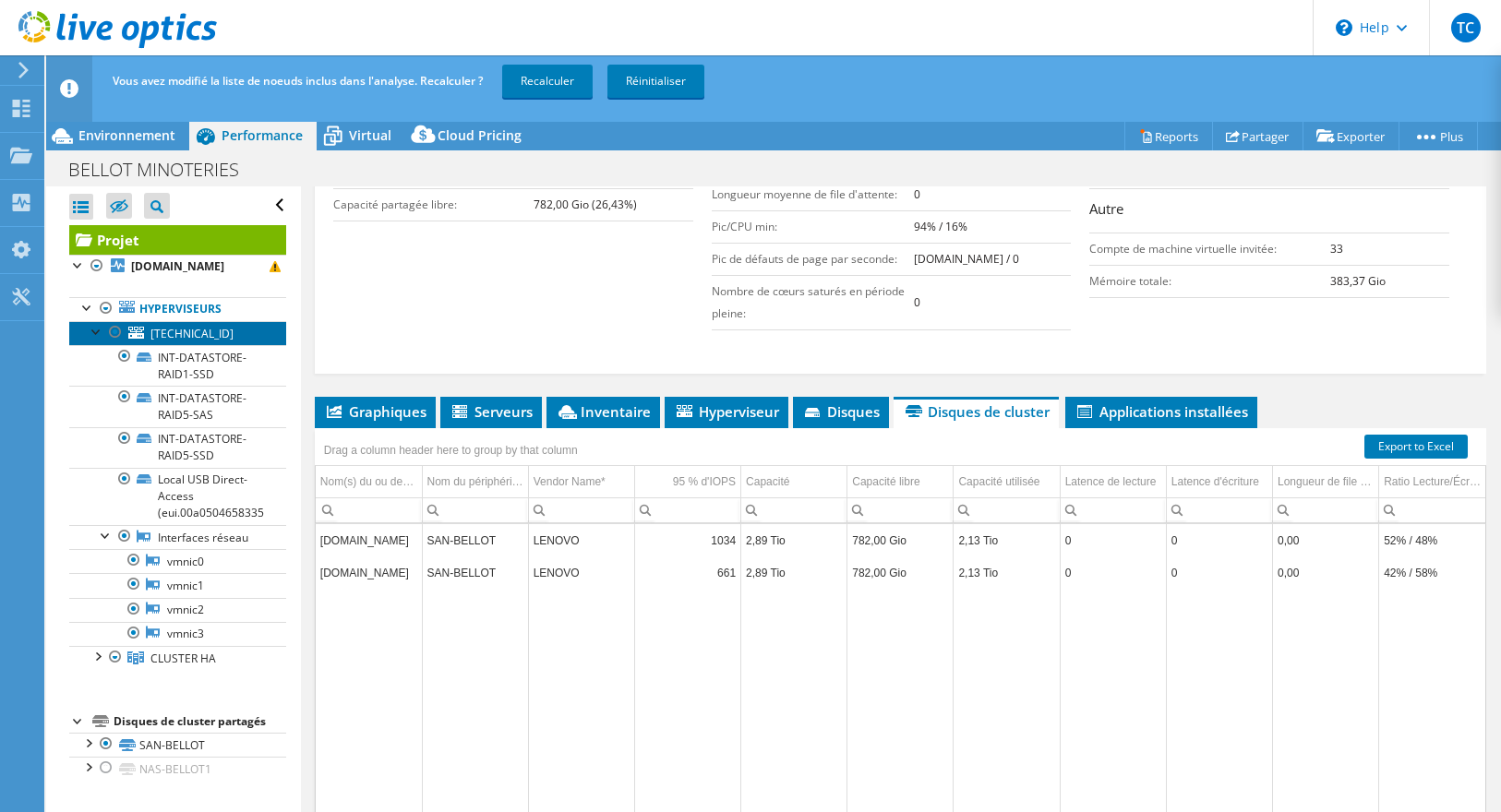
click at [166, 331] on span "10.0.200.1" at bounding box center [192, 333] width 83 height 16
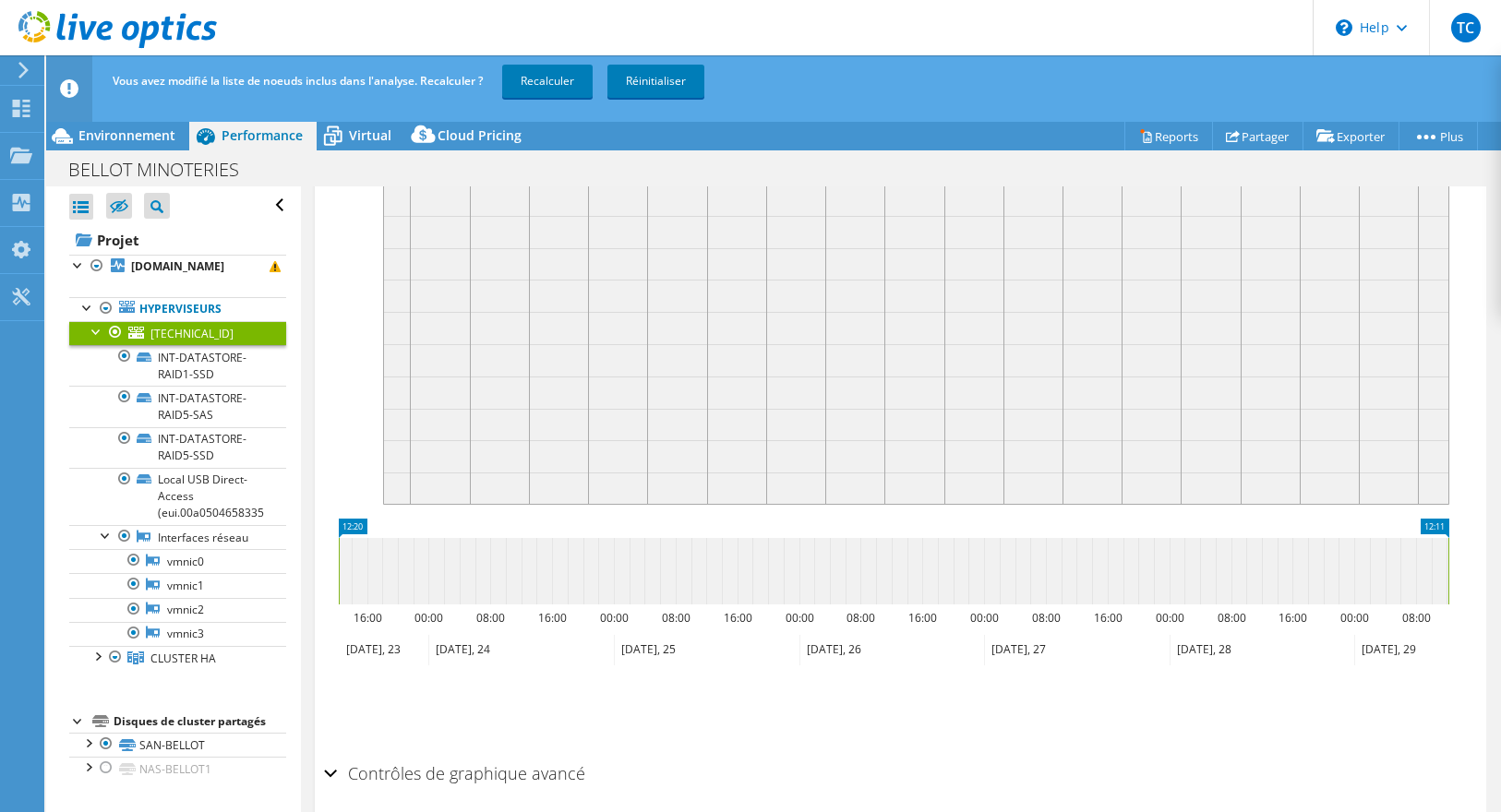
scroll to position [378, 0]
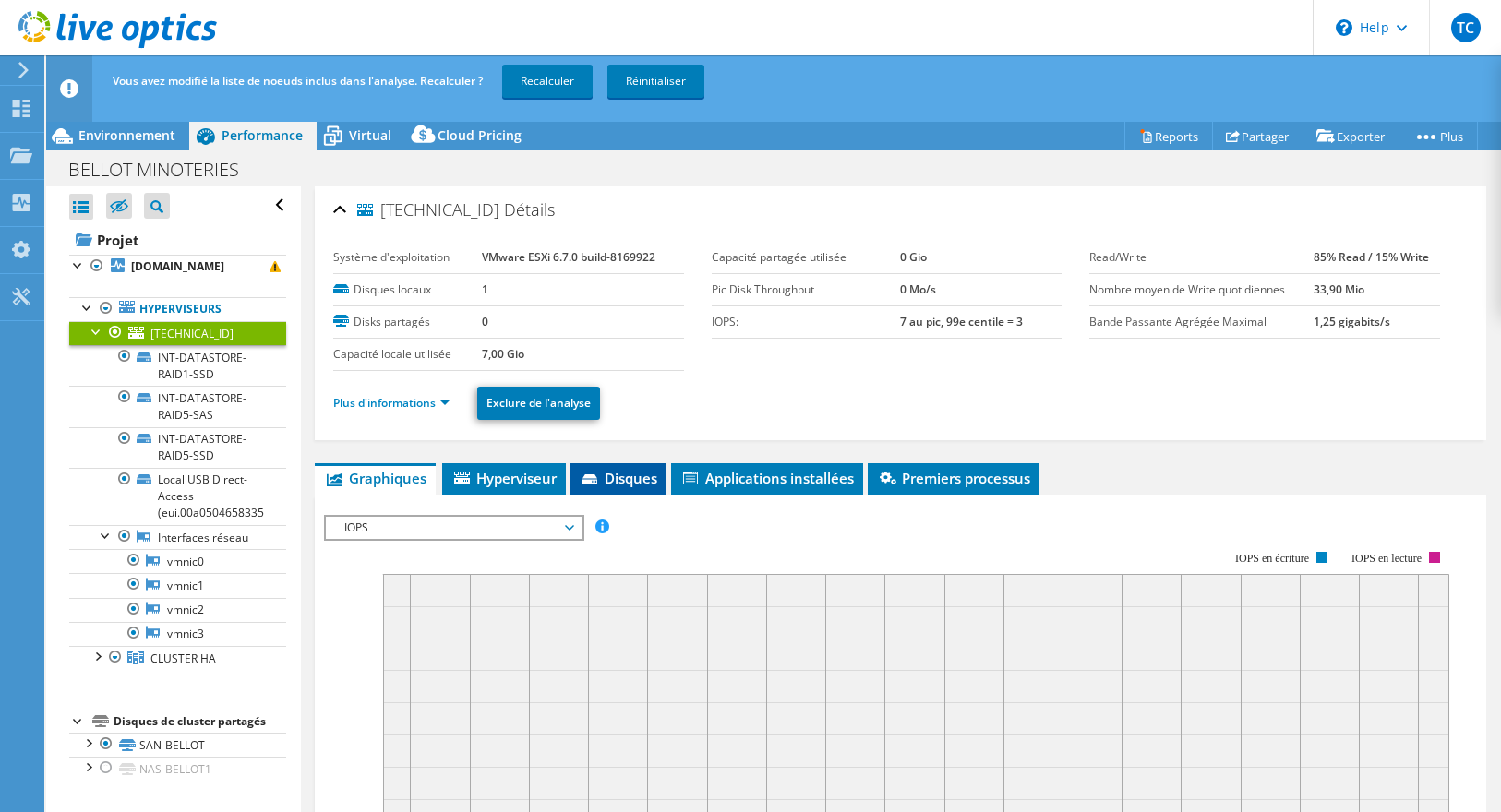
click at [623, 481] on span "Disques" at bounding box center [619, 479] width 78 height 19
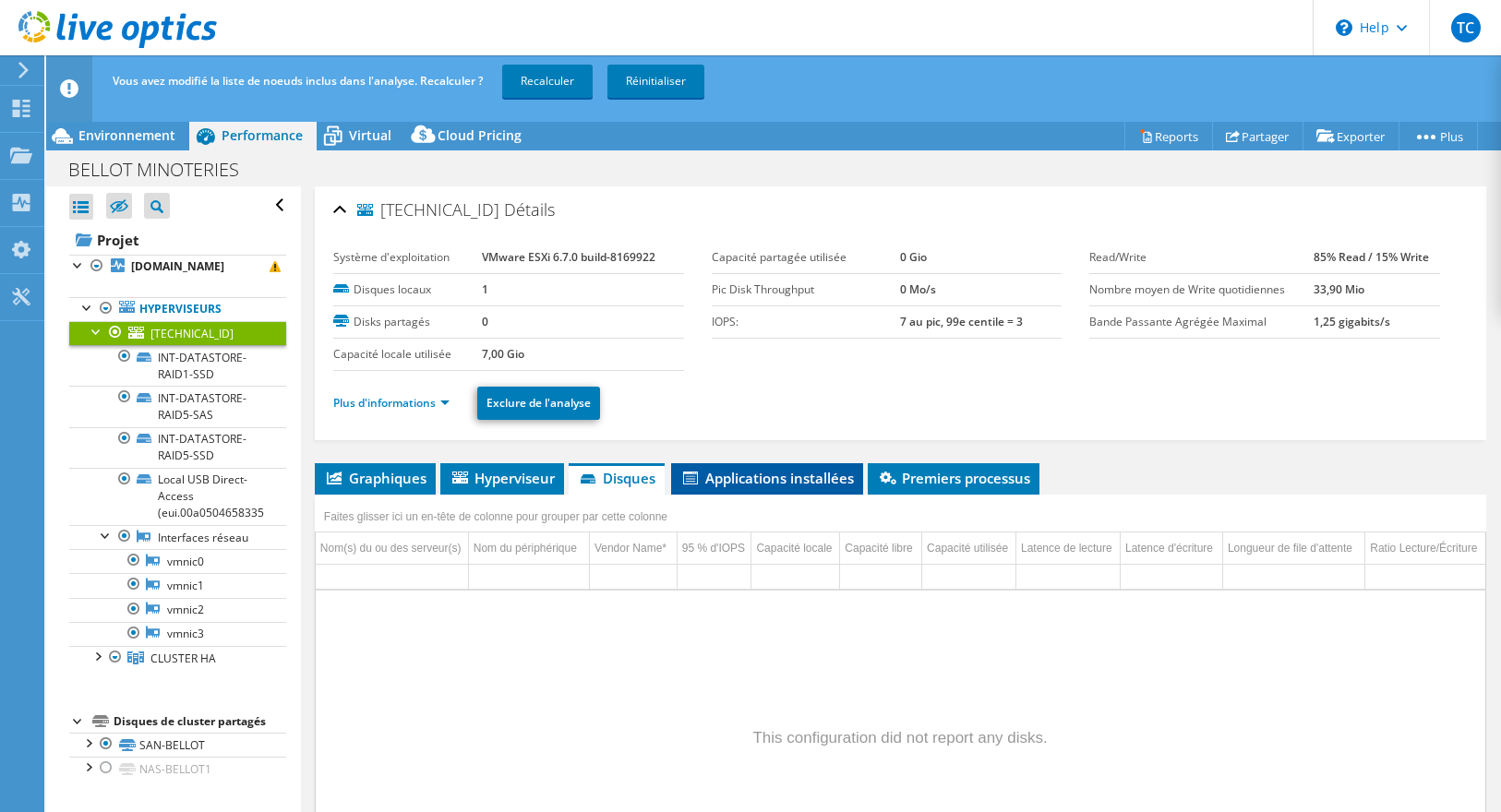
click at [700, 476] on span "Applications installées" at bounding box center [767, 479] width 173 height 19
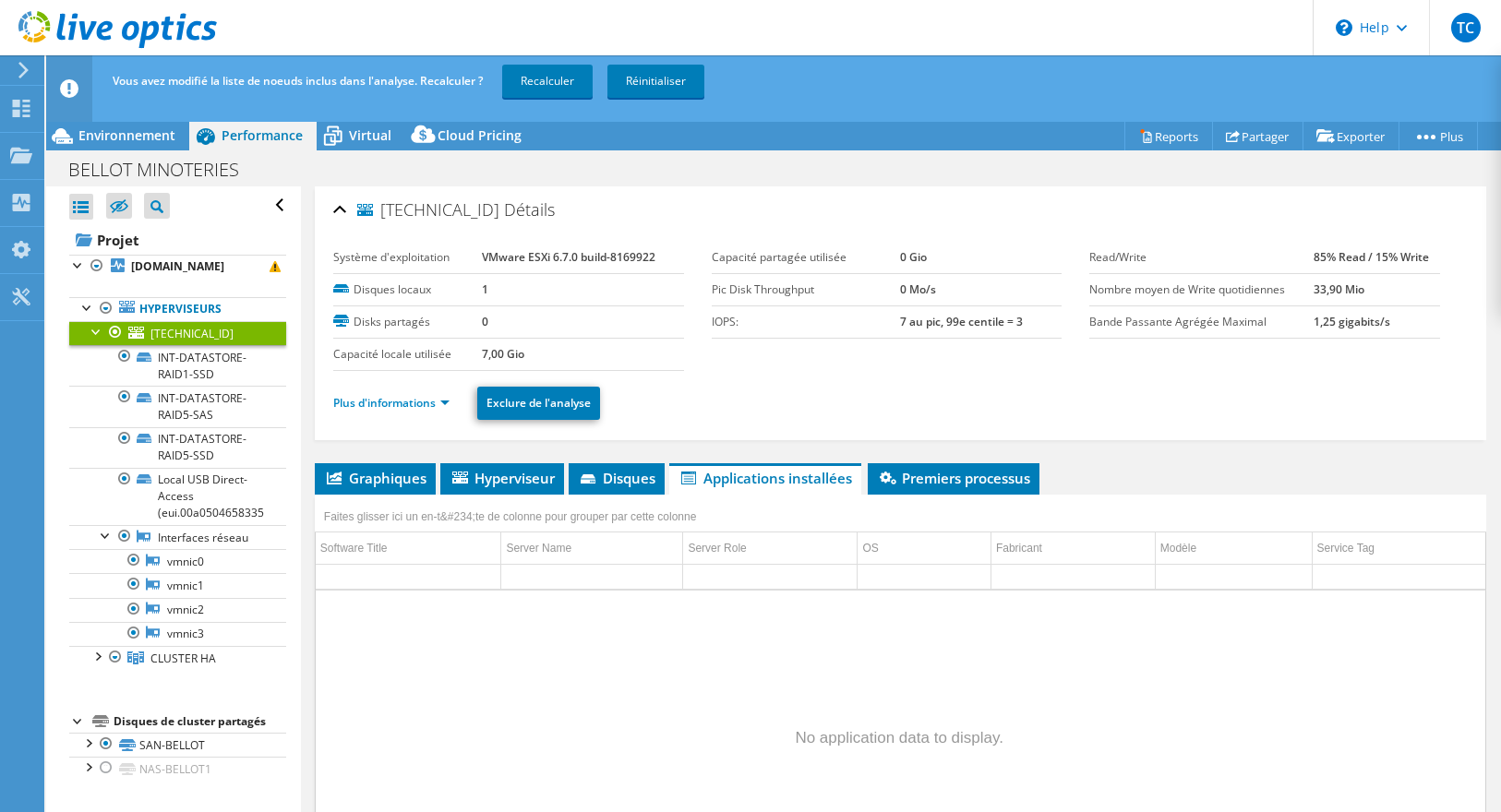
click at [110, 327] on div at bounding box center [115, 331] width 19 height 22
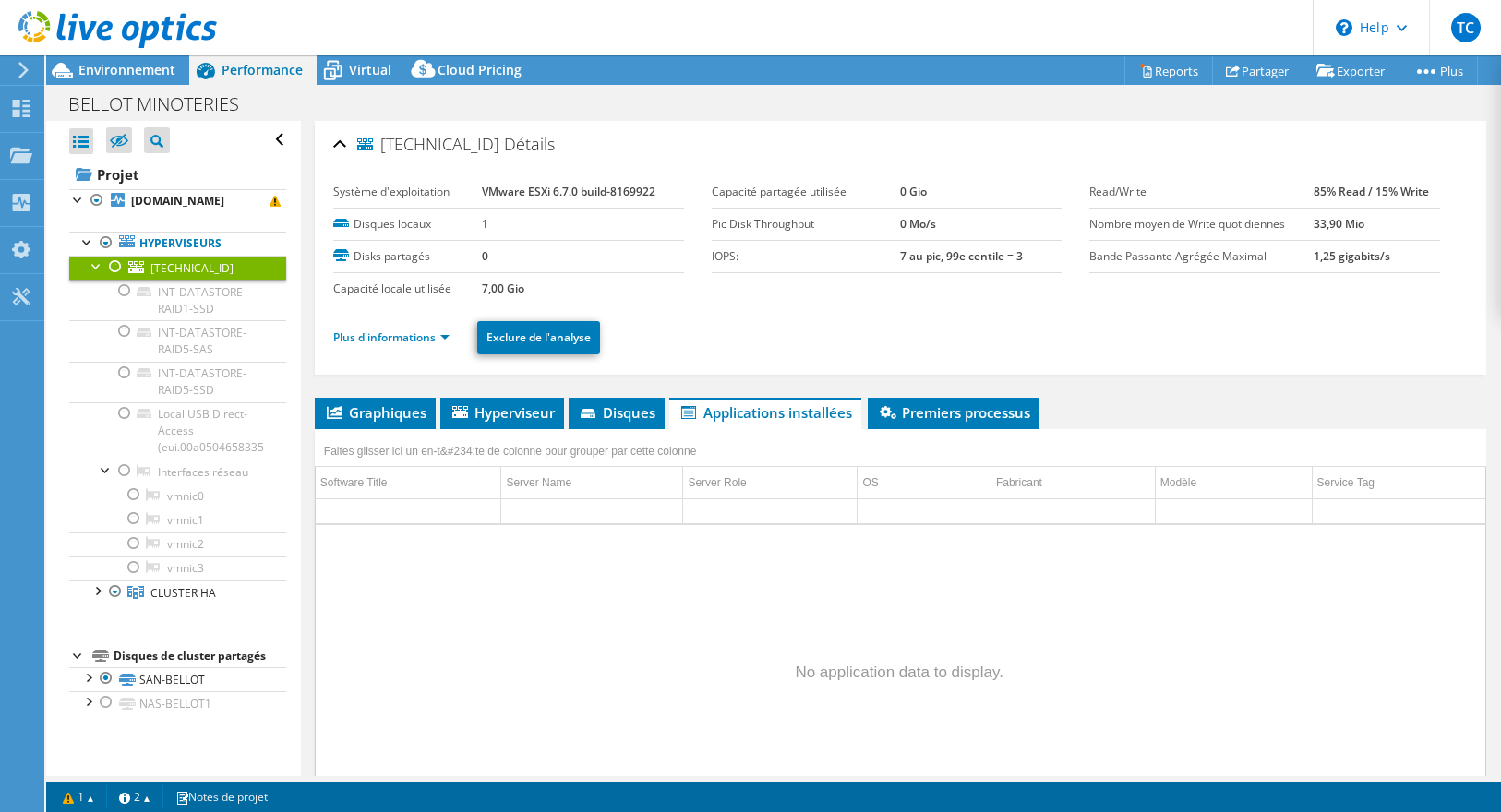
click at [91, 262] on div at bounding box center [97, 265] width 19 height 19
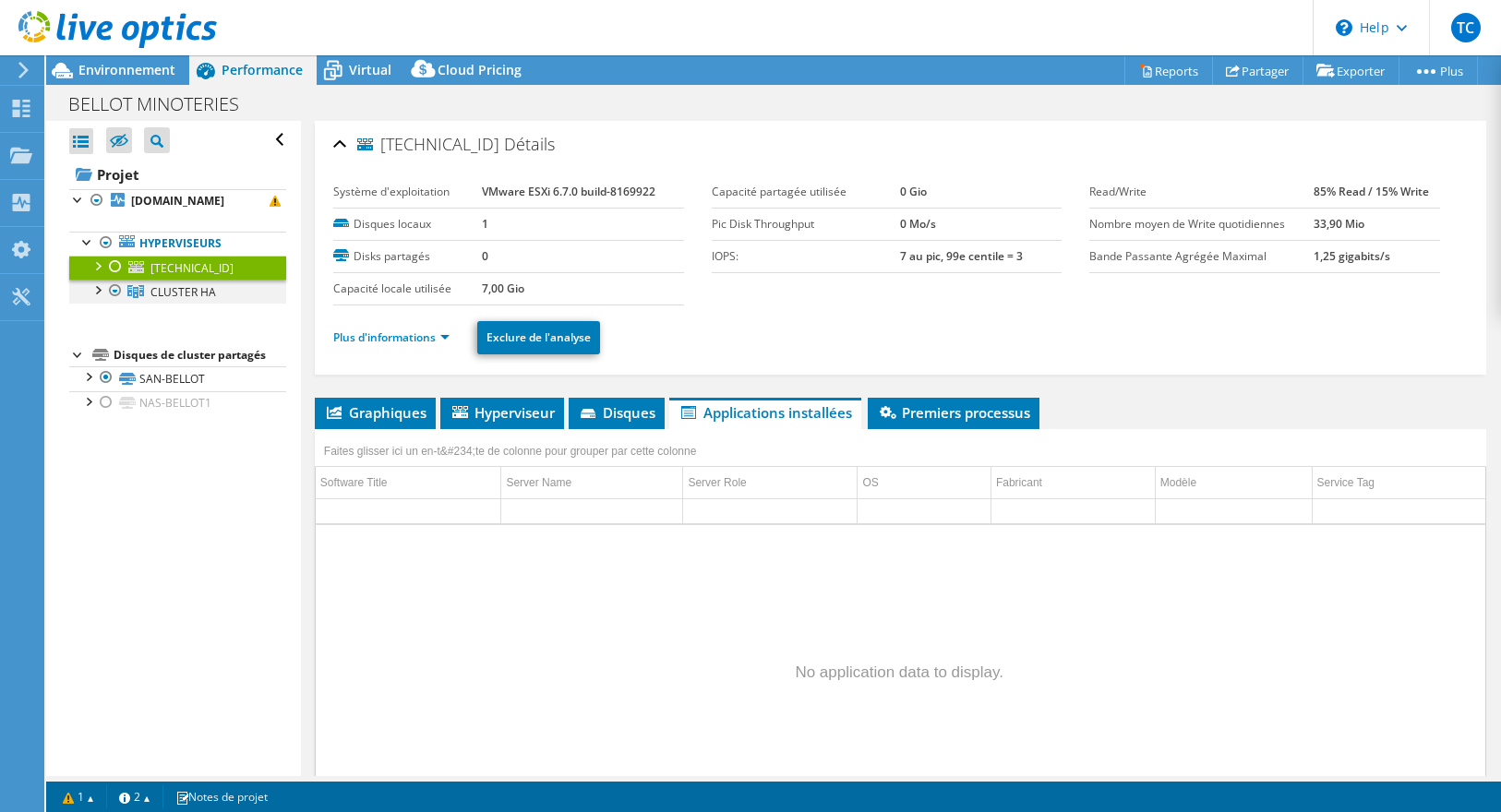
click at [97, 285] on div at bounding box center [97, 290] width 19 height 19
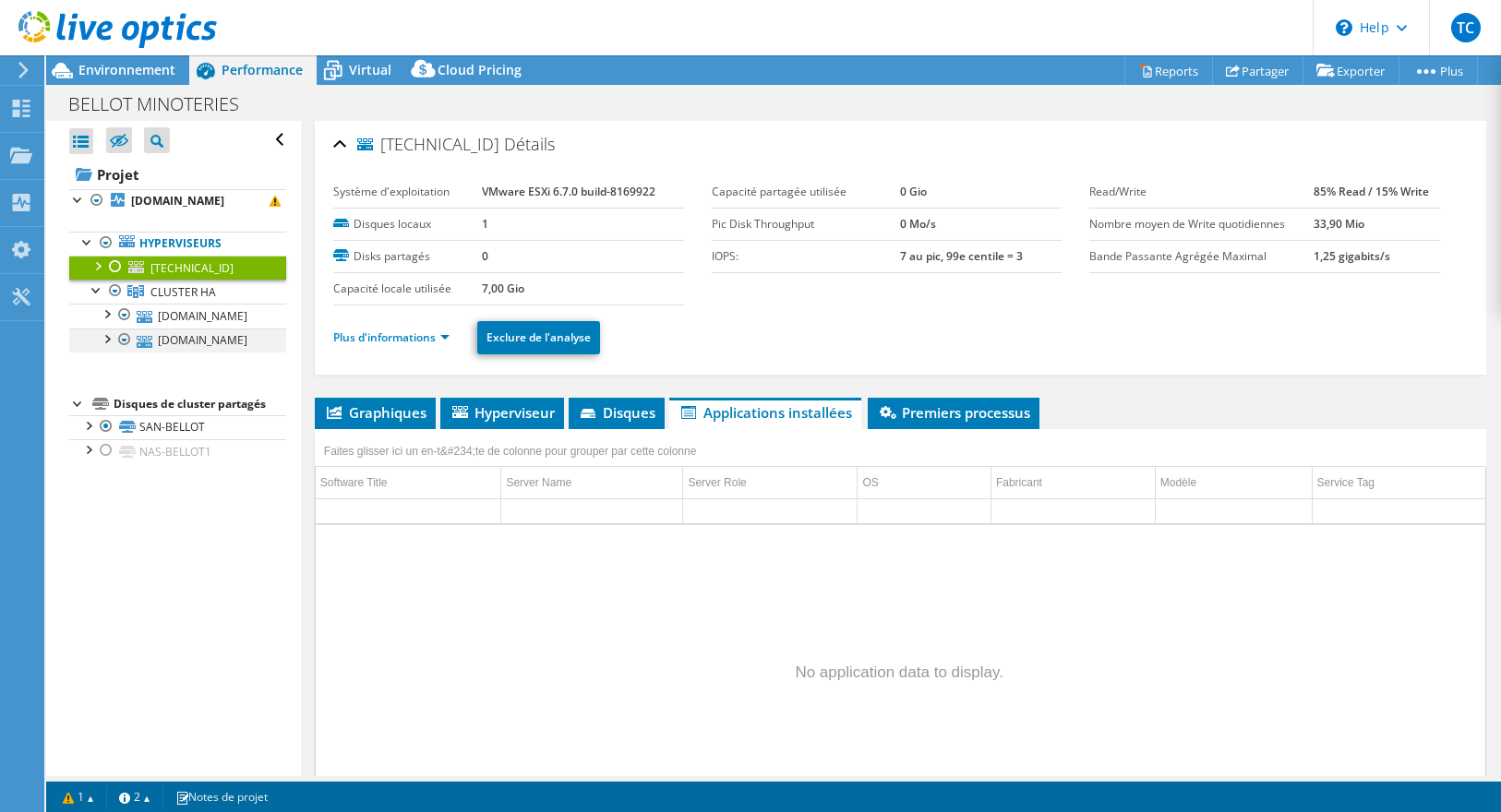
click at [105, 329] on div at bounding box center [106, 338] width 19 height 19
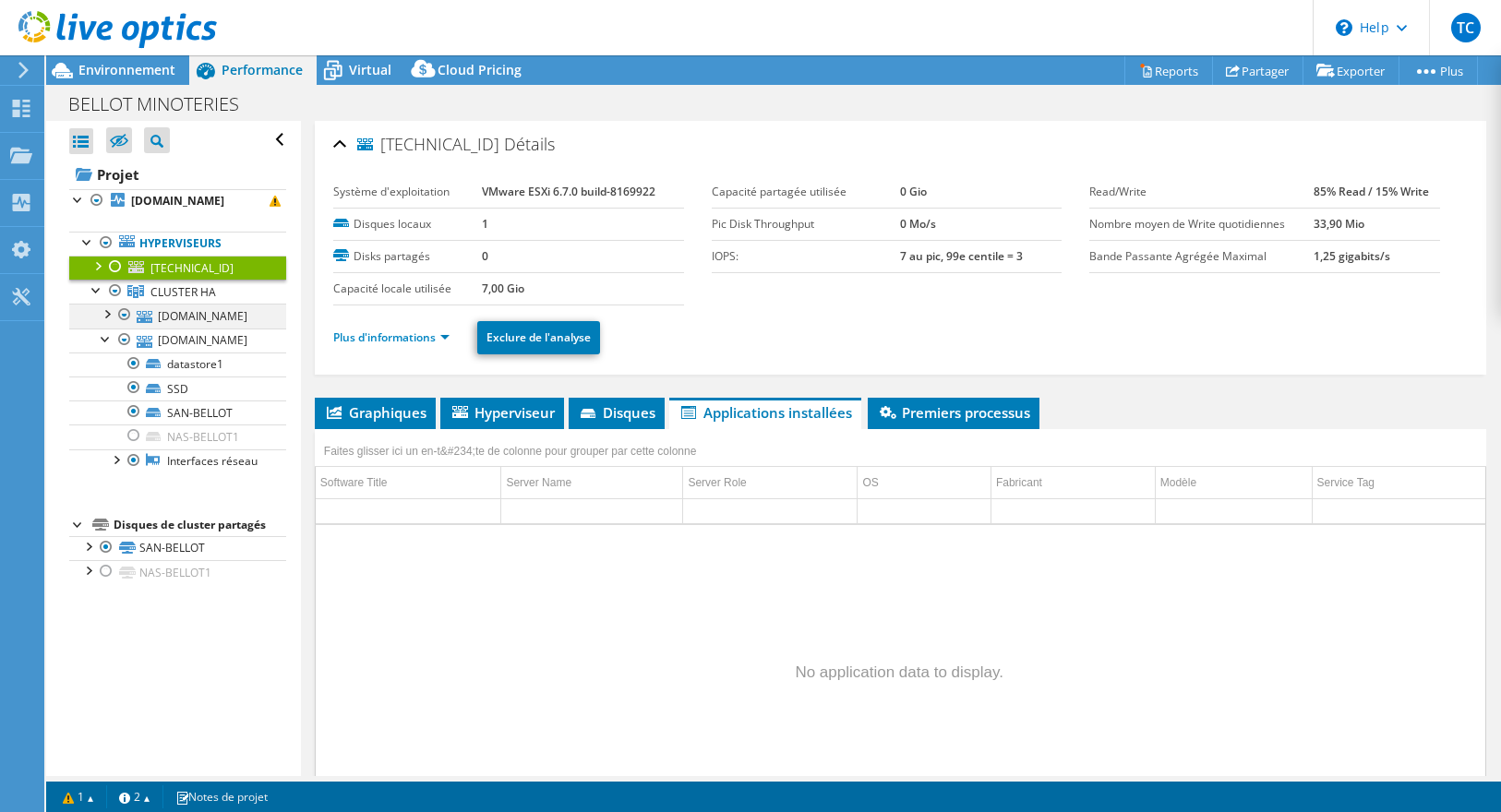
click at [100, 305] on div at bounding box center [106, 313] width 19 height 19
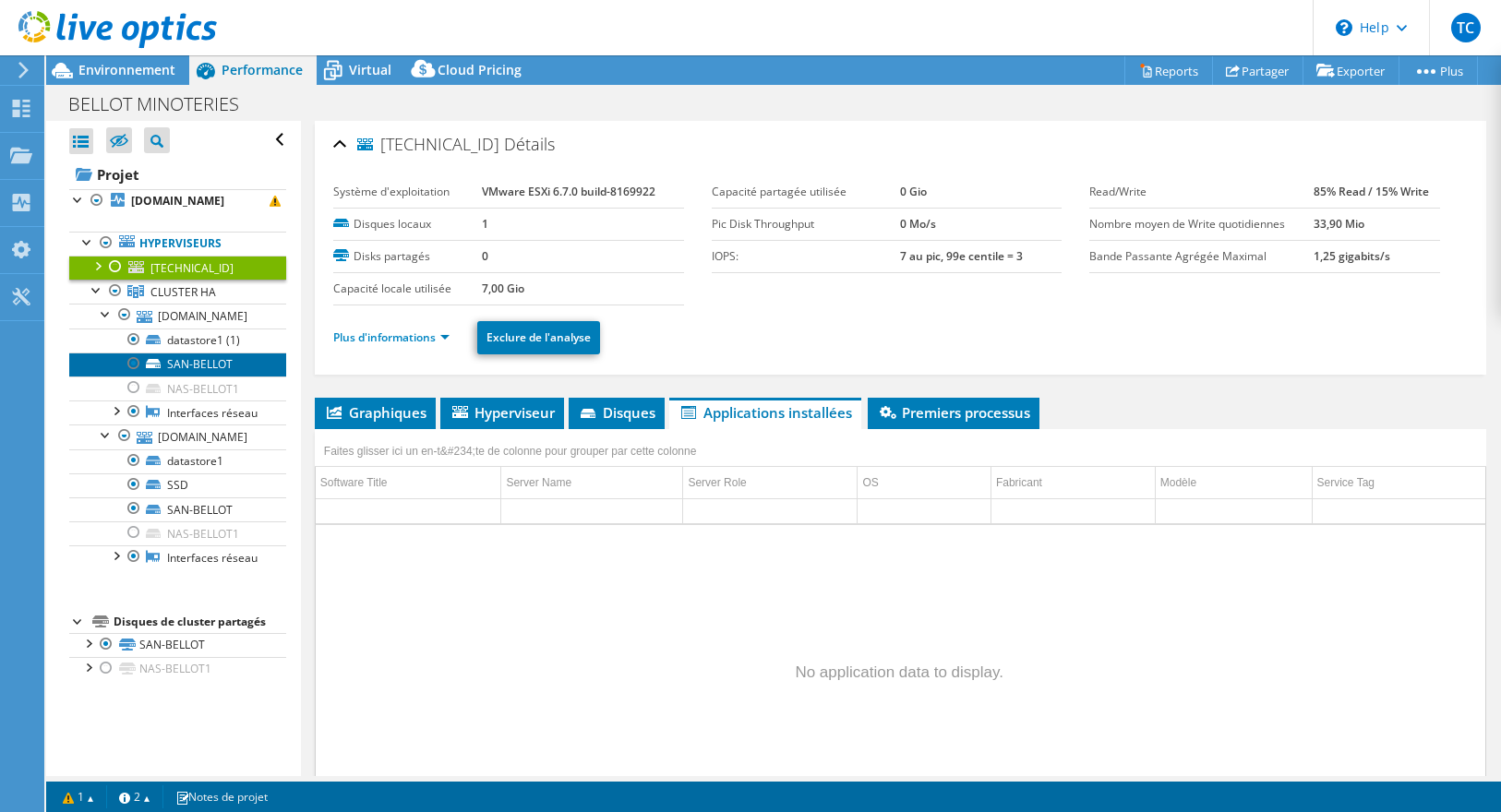
click at [208, 365] on link "SAN-BELLOT" at bounding box center [177, 364] width 217 height 24
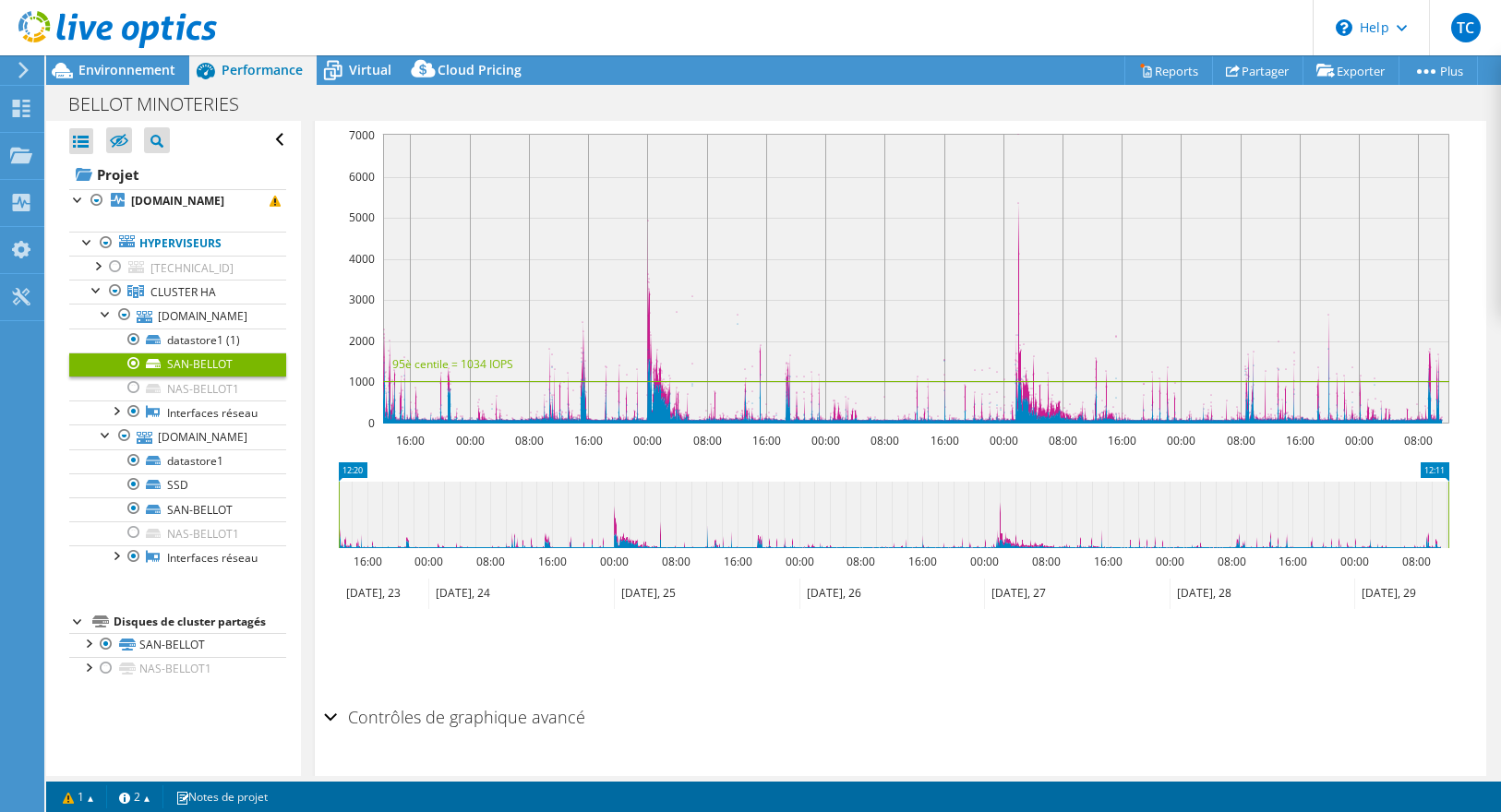
scroll to position [468, 0]
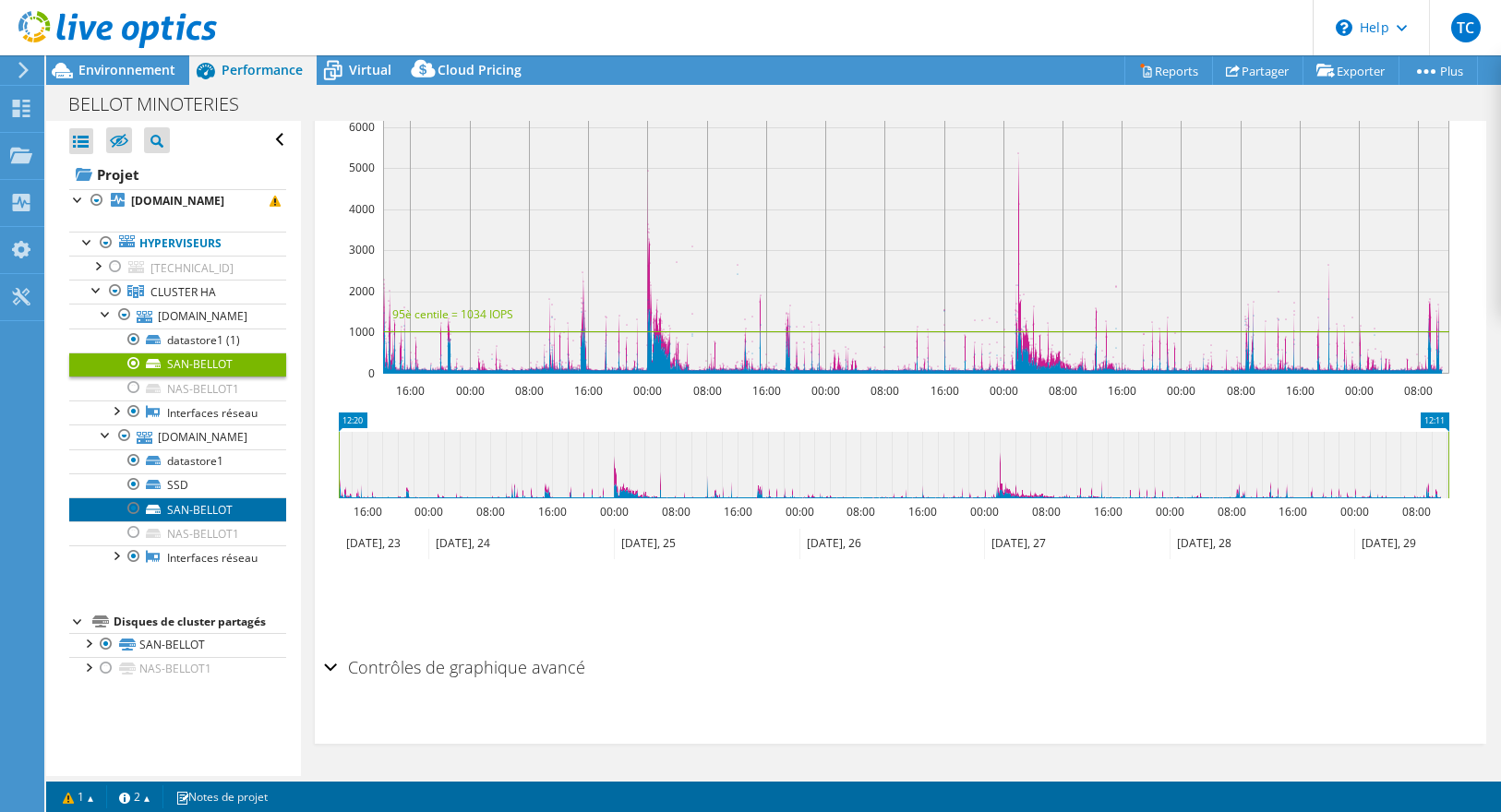
click at [189, 521] on link "SAN-BELLOT" at bounding box center [177, 509] width 217 height 24
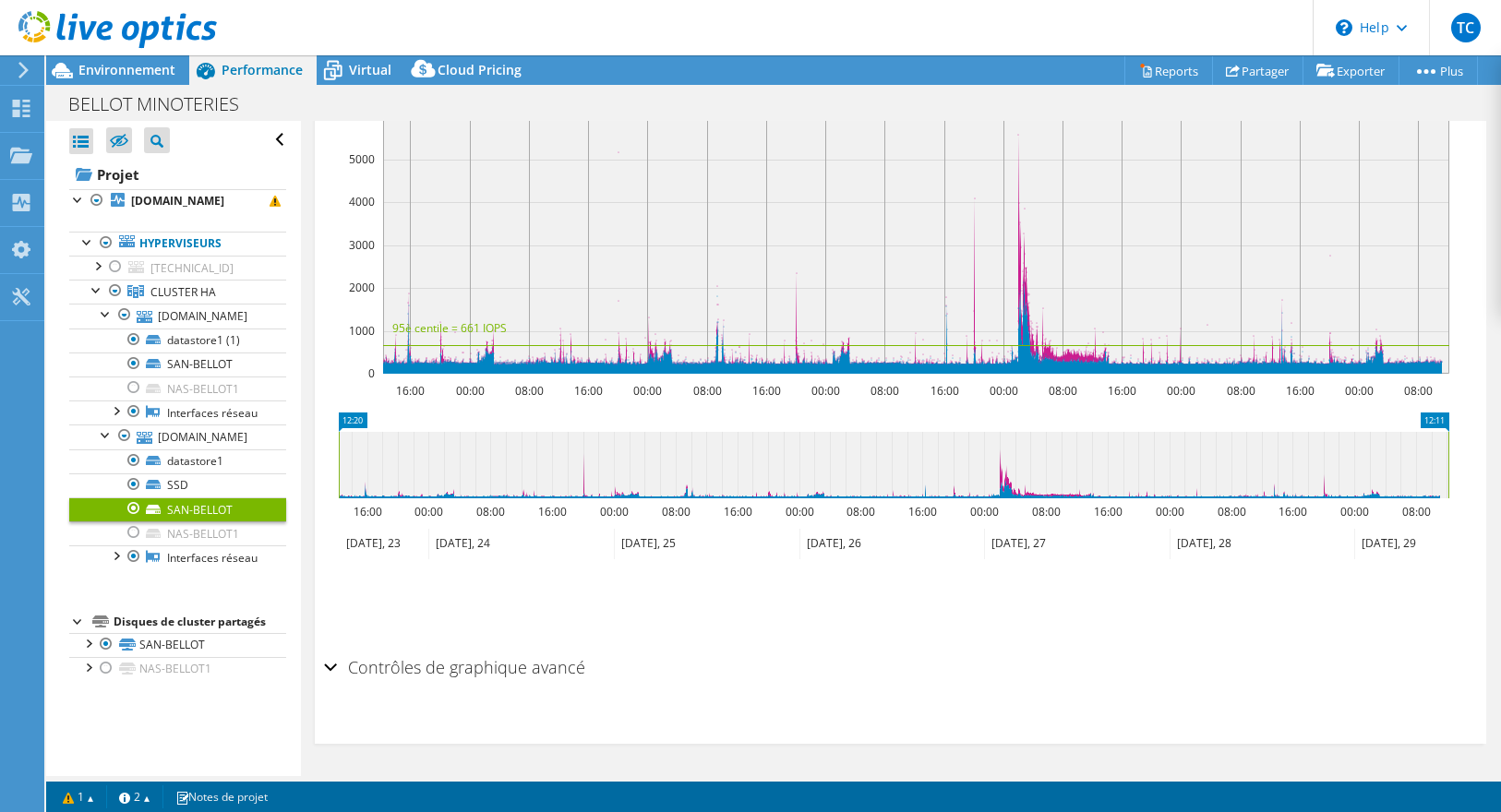
click at [486, 666] on h2 "Contrôles de graphique avancé" at bounding box center [454, 667] width 261 height 37
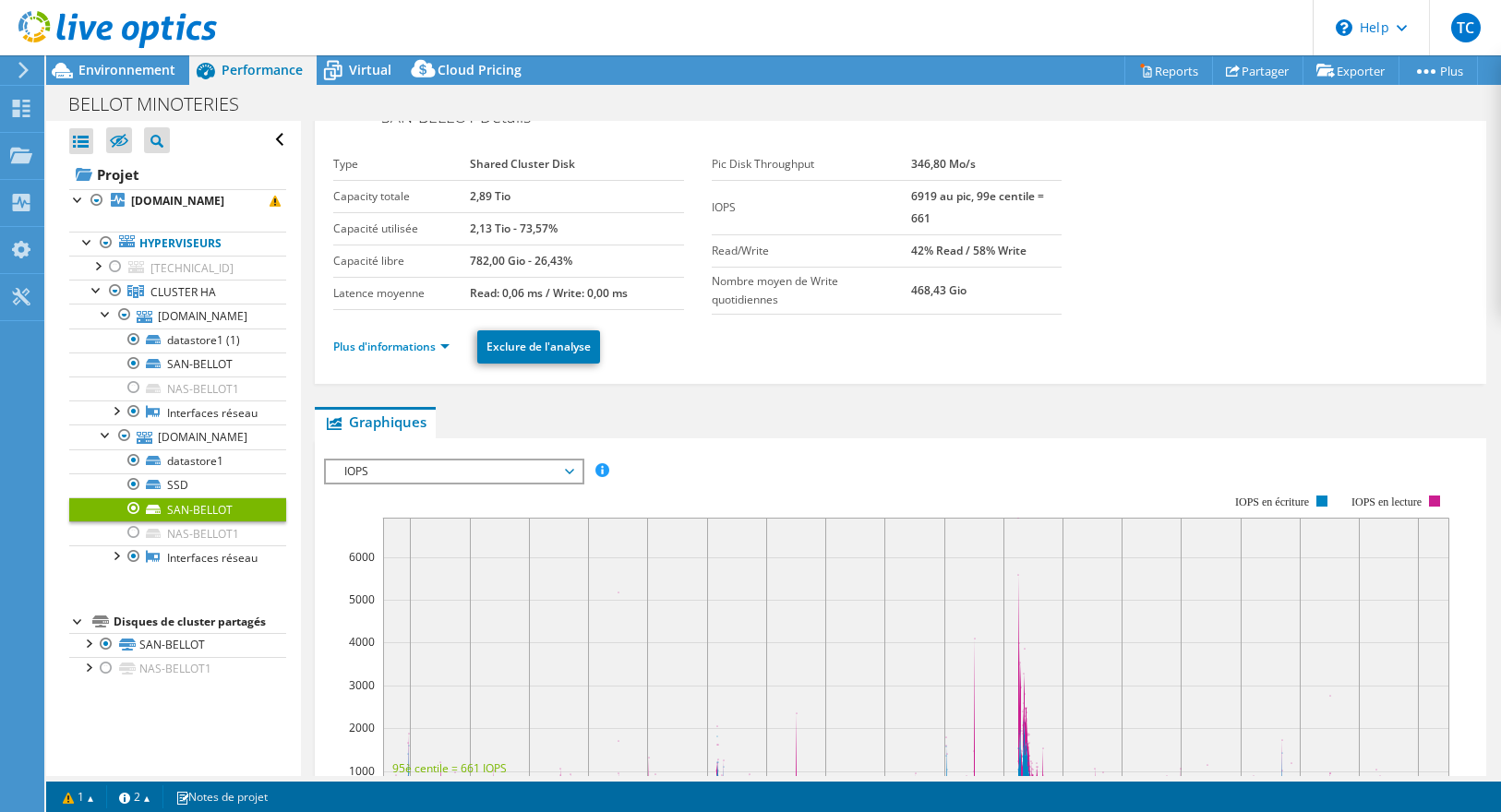
scroll to position [0, 0]
